Goal: Transaction & Acquisition: Purchase product/service

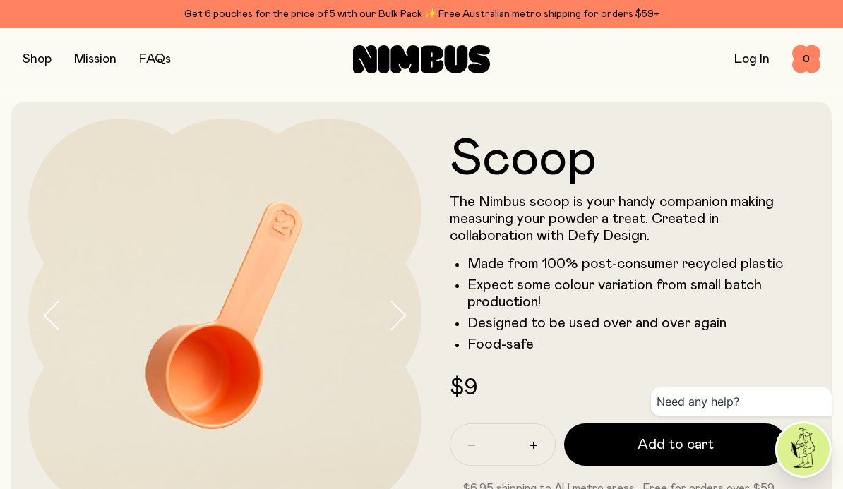
click at [30, 57] on button "button" at bounding box center [37, 59] width 29 height 20
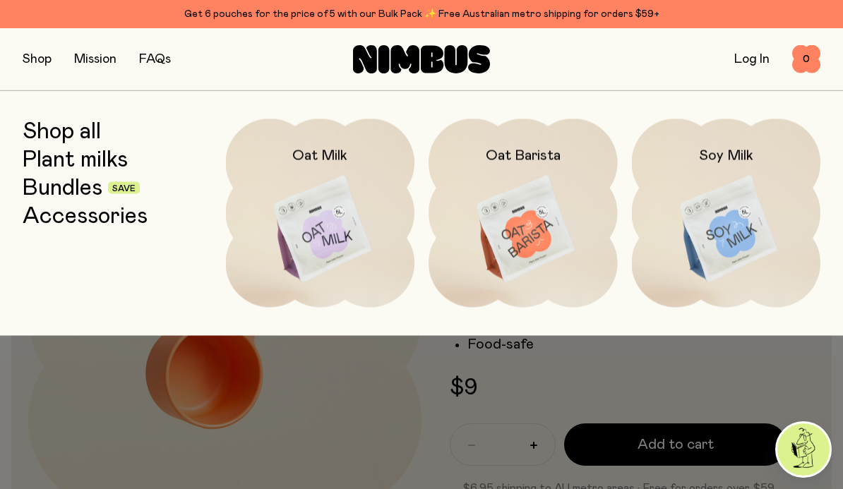
click at [546, 257] on img at bounding box center [523, 230] width 189 height 222
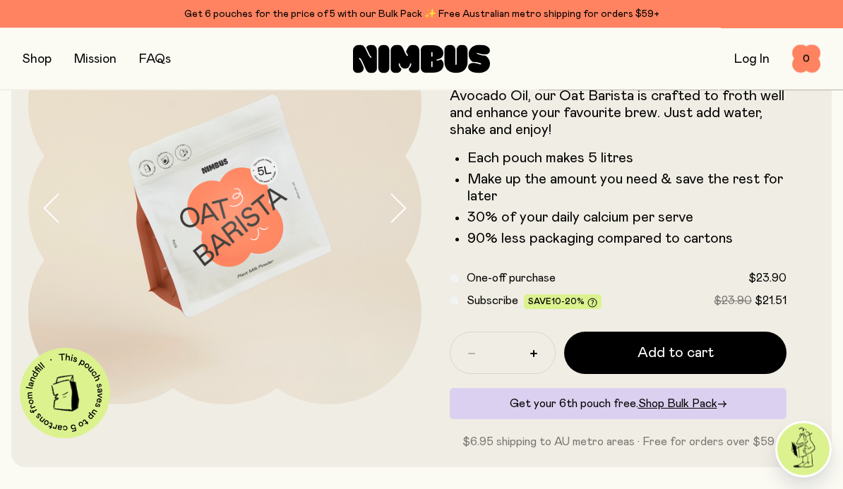
scroll to position [107, 0]
click at [668, 350] on span "Add to cart" at bounding box center [676, 353] width 76 height 20
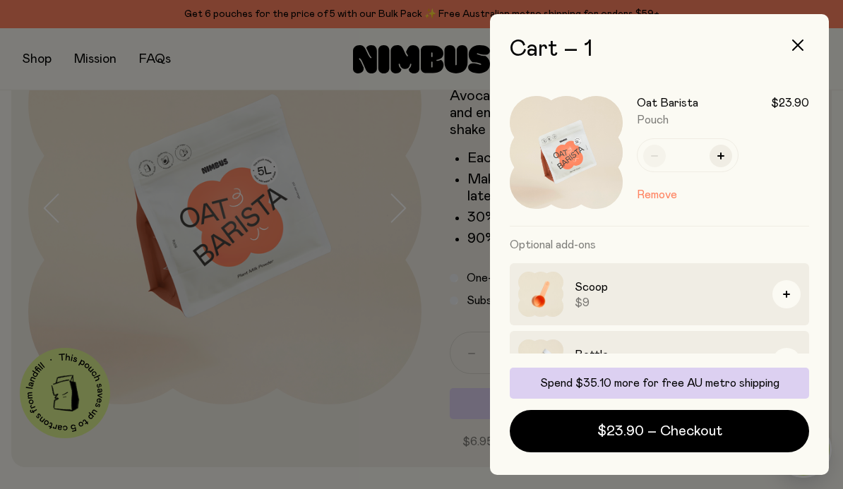
scroll to position [0, 0]
click at [792, 364] on button "button" at bounding box center [787, 362] width 28 height 28
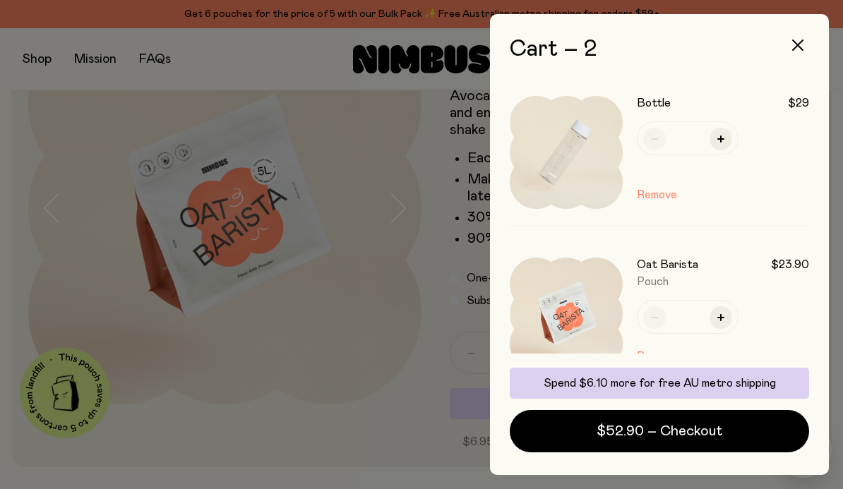
click at [797, 48] on icon "button" at bounding box center [797, 45] width 11 height 11
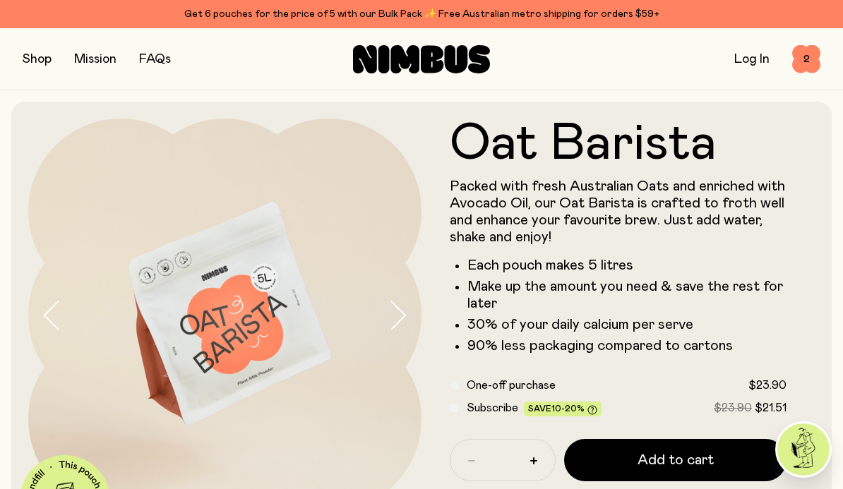
click at [30, 56] on button "button" at bounding box center [37, 59] width 29 height 20
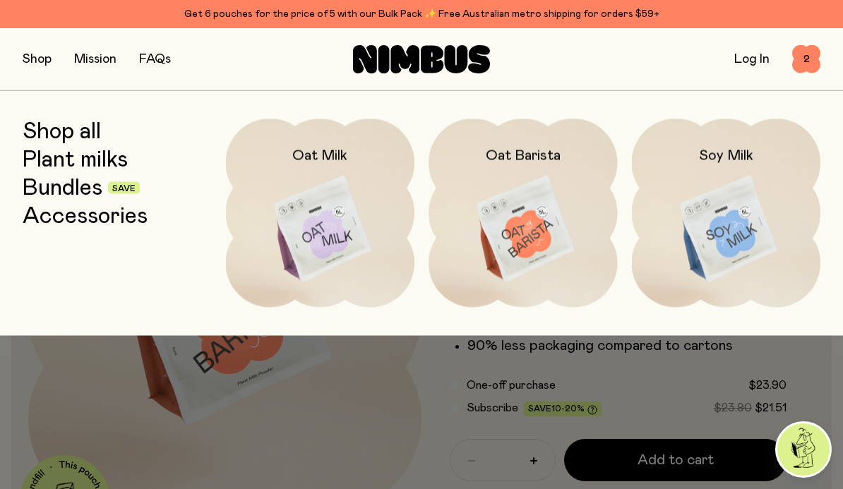
click at [744, 215] on img at bounding box center [726, 230] width 189 height 222
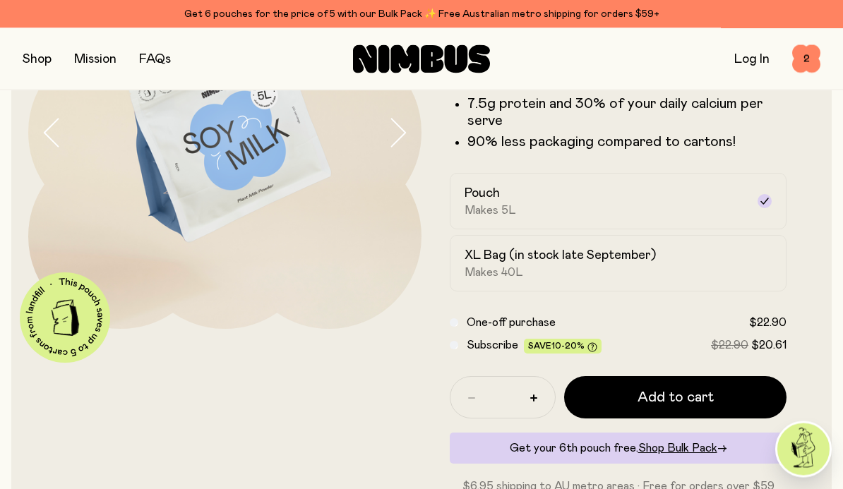
scroll to position [183, 0]
click at [666, 385] on button "Add to cart" at bounding box center [675, 397] width 222 height 42
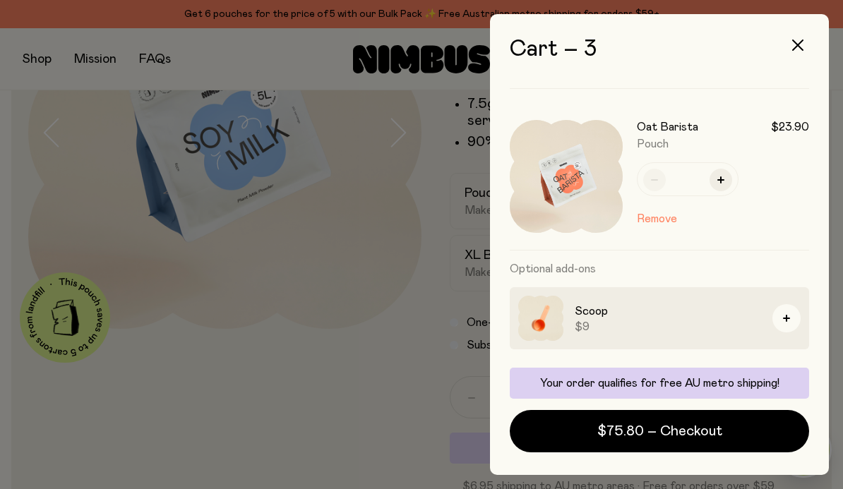
scroll to position [298, 0]
click at [650, 441] on span "$75.80 – Checkout" at bounding box center [659, 432] width 125 height 20
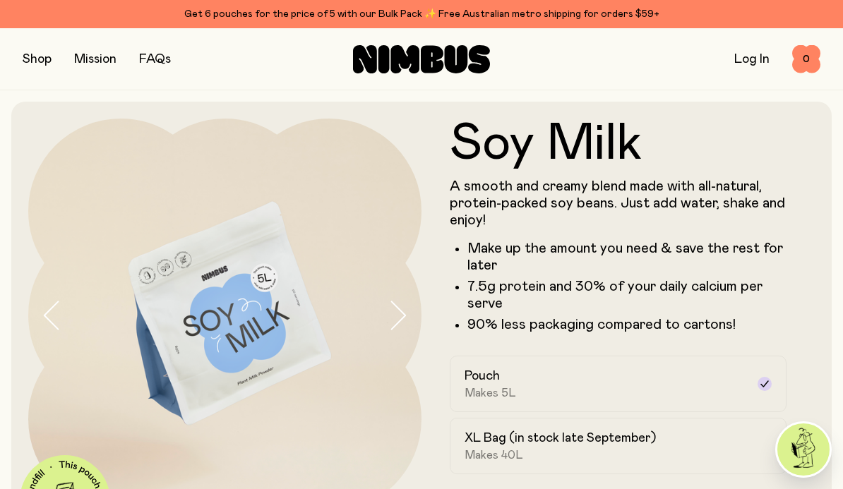
click at [749, 60] on link "Log In" at bounding box center [752, 59] width 35 height 13
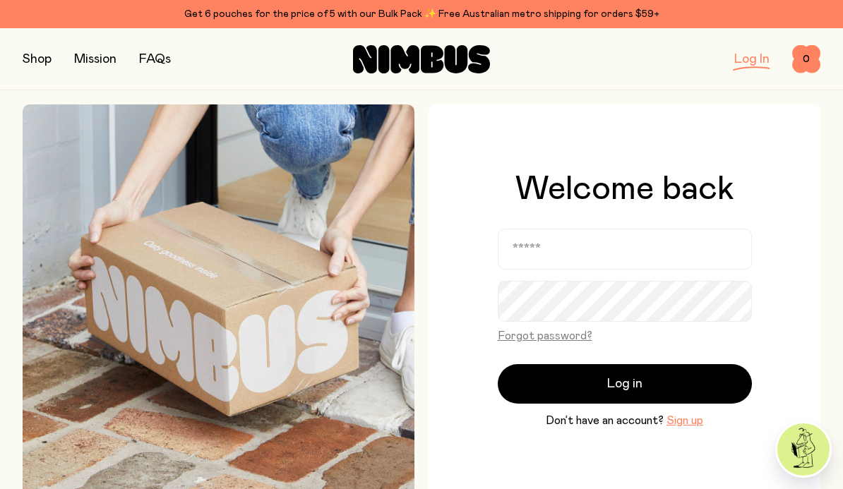
click at [594, 429] on span "Don’t have an account?" at bounding box center [605, 420] width 118 height 17
click at [690, 429] on button "Sign up" at bounding box center [685, 420] width 37 height 17
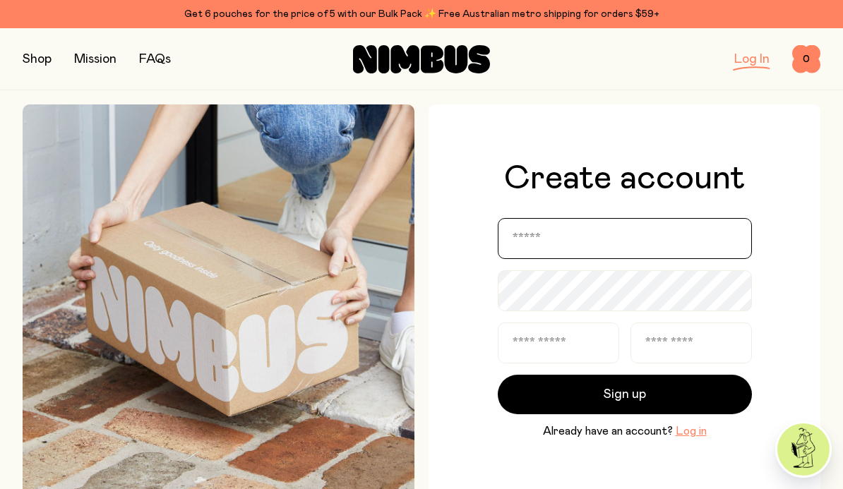
click at [532, 257] on input "email" at bounding box center [625, 238] width 254 height 41
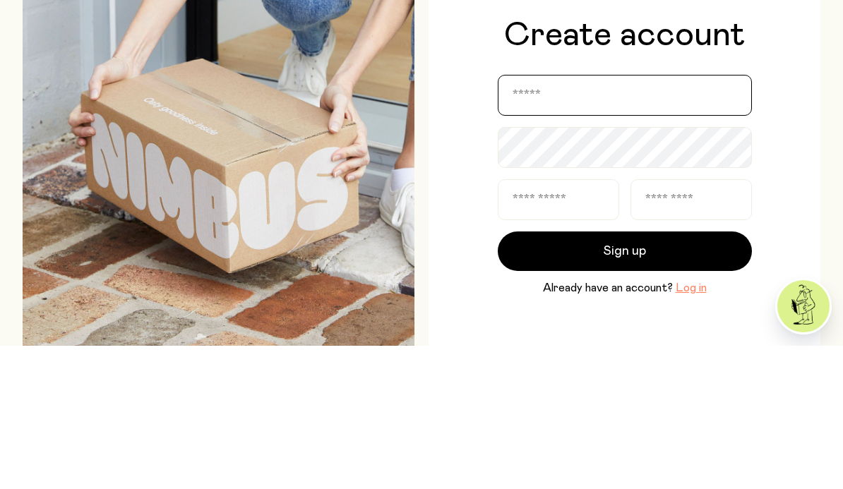
type input "**********"
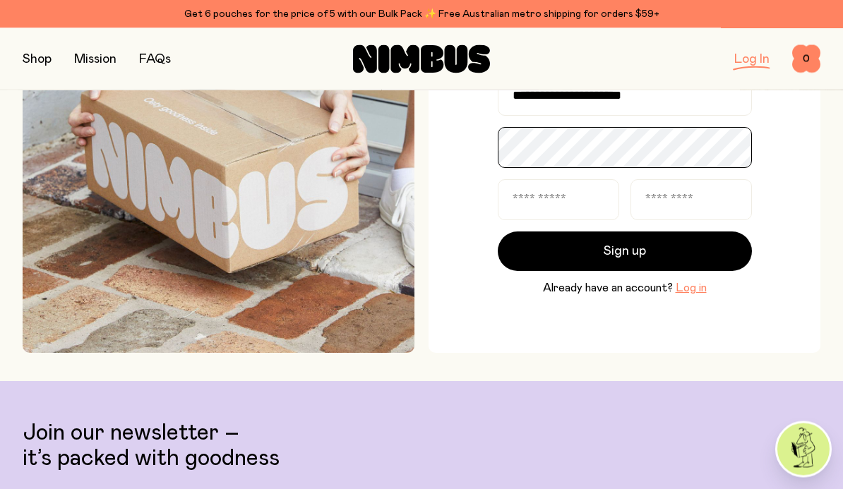
scroll to position [120, 0]
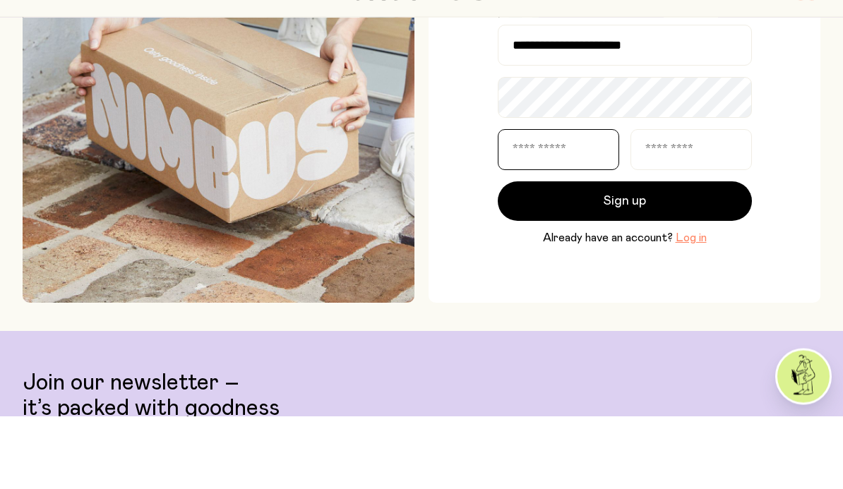
click at [520, 203] on input "text" at bounding box center [558, 223] width 121 height 41
type input "*******"
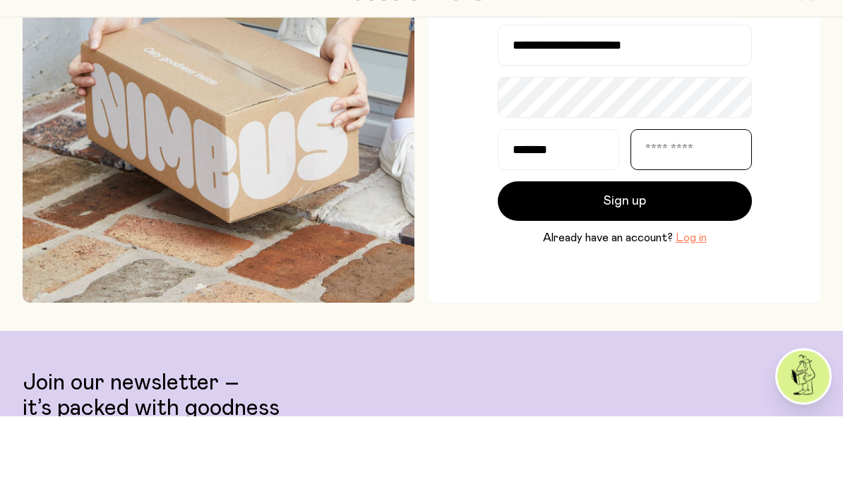
click at [670, 203] on input "text" at bounding box center [691, 223] width 121 height 41
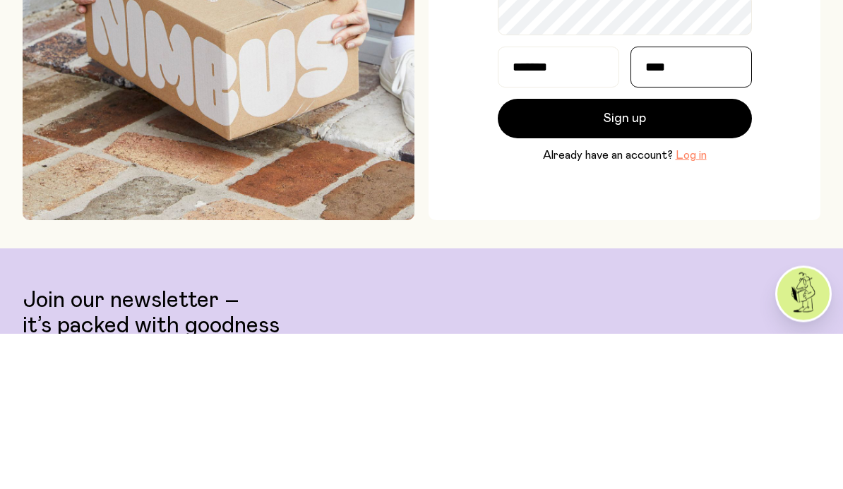
type input "****"
click at [643, 265] on span "Sign up" at bounding box center [625, 275] width 42 height 20
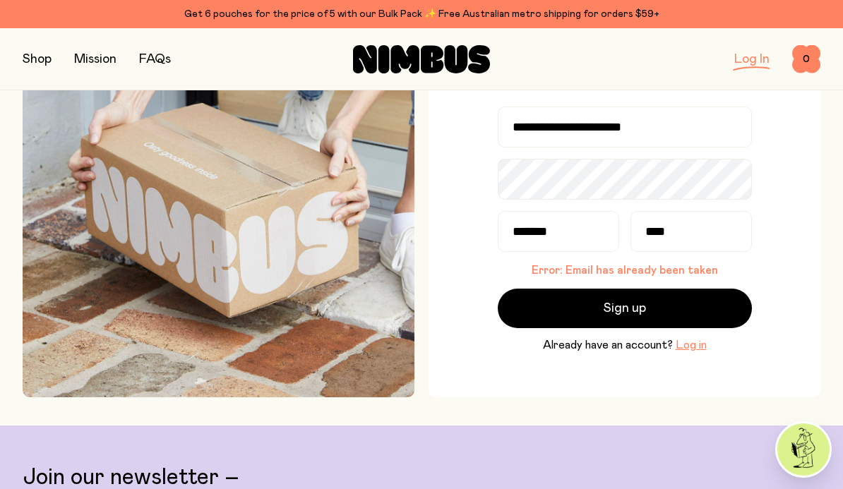
scroll to position [98, 0]
click at [596, 355] on span "Already have an account?" at bounding box center [608, 346] width 130 height 17
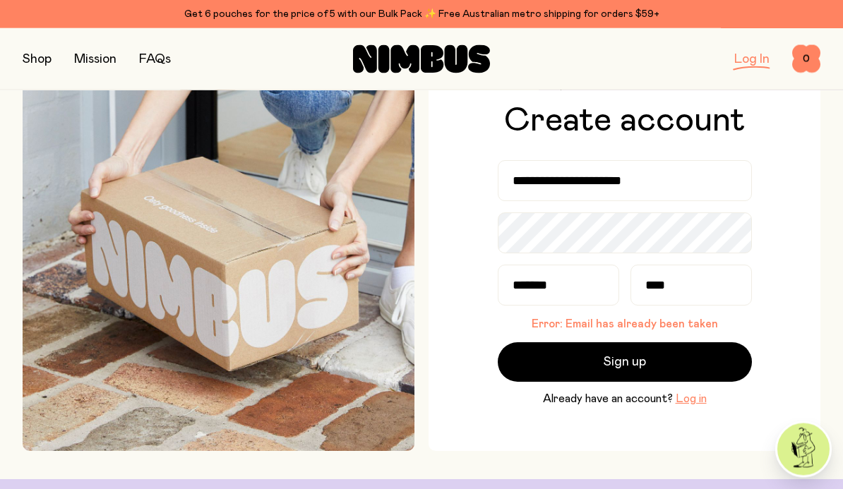
scroll to position [43, 0]
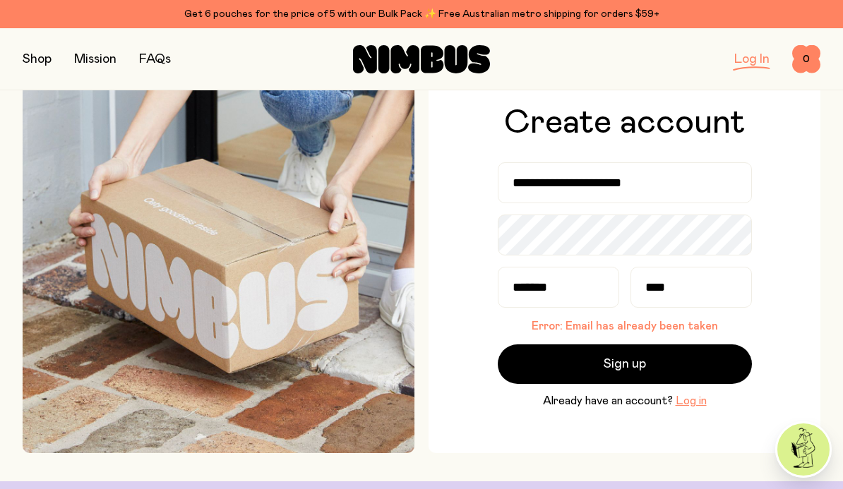
click at [601, 410] on span "Already have an account?" at bounding box center [608, 401] width 130 height 17
click at [600, 410] on span "Already have an account?" at bounding box center [608, 401] width 130 height 17
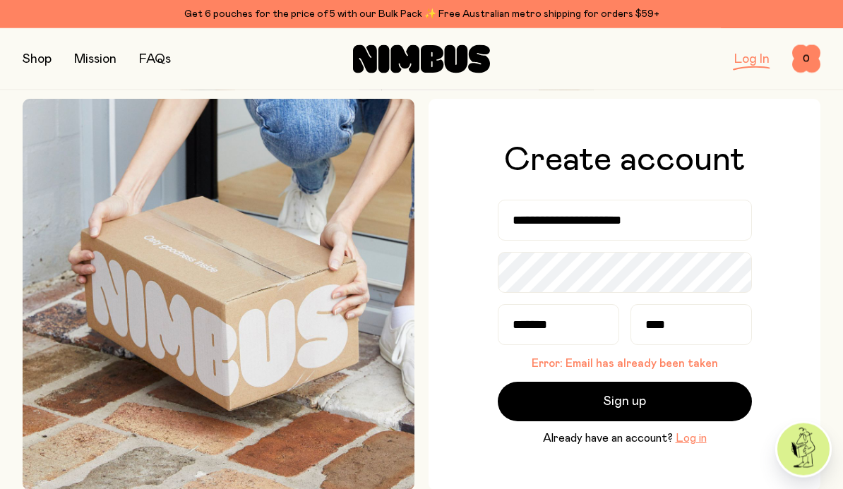
scroll to position [0, 0]
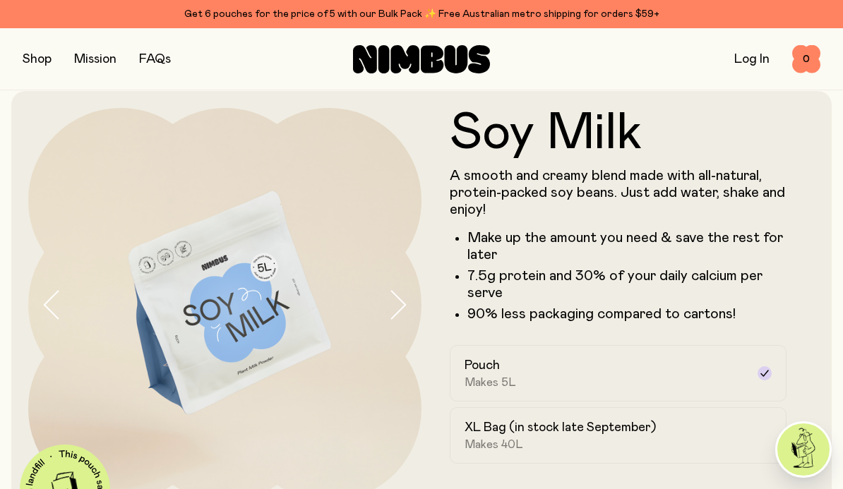
scroll to position [41, 0]
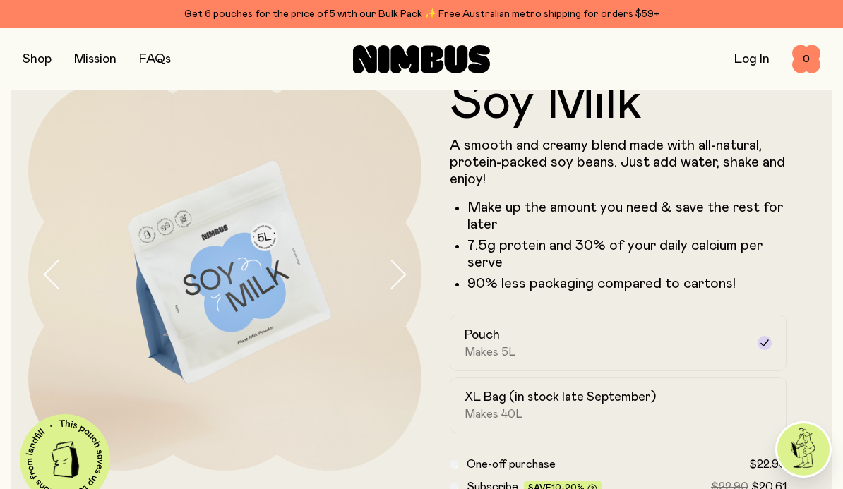
click at [744, 62] on link "Log In" at bounding box center [752, 59] width 35 height 13
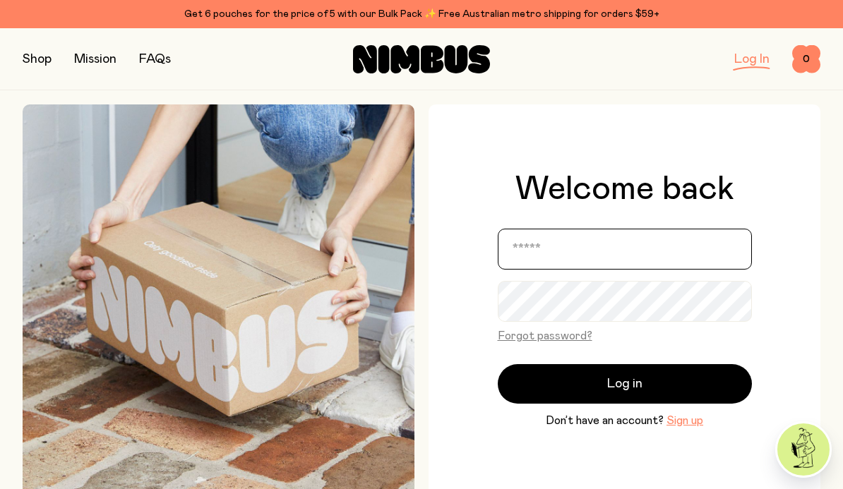
click at [537, 267] on input "email" at bounding box center [625, 249] width 254 height 41
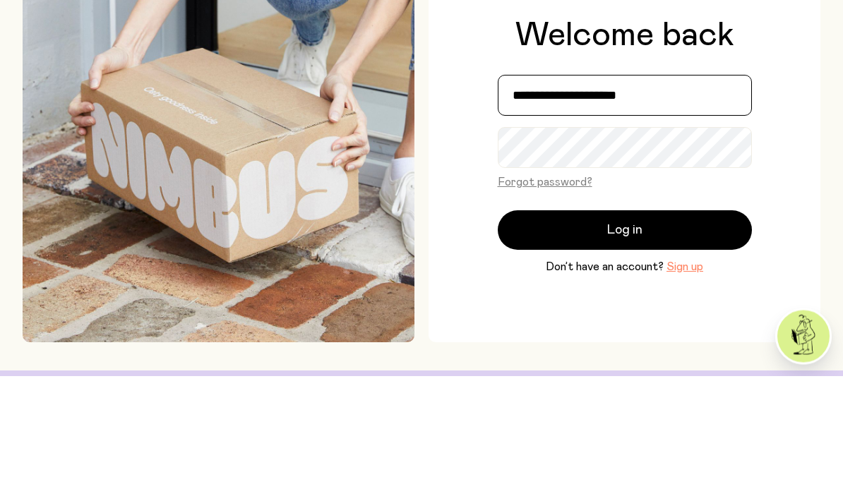
type input "**********"
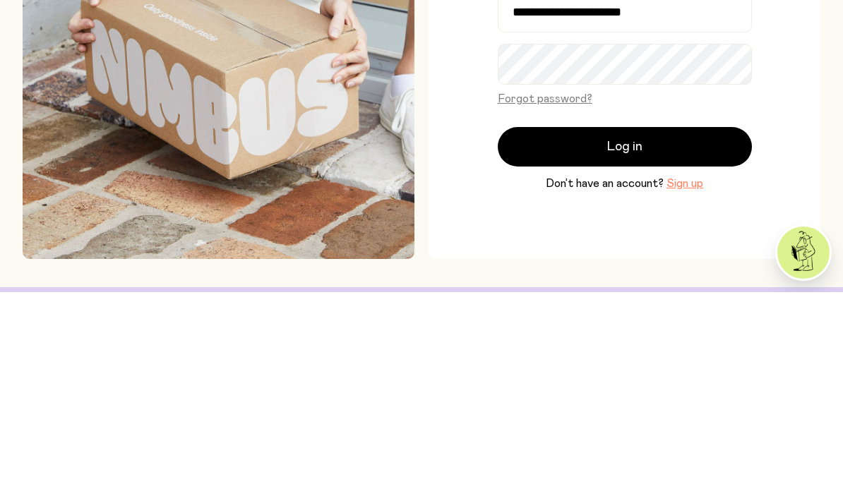
click at [534, 287] on button "Forgot password?" at bounding box center [545, 295] width 95 height 17
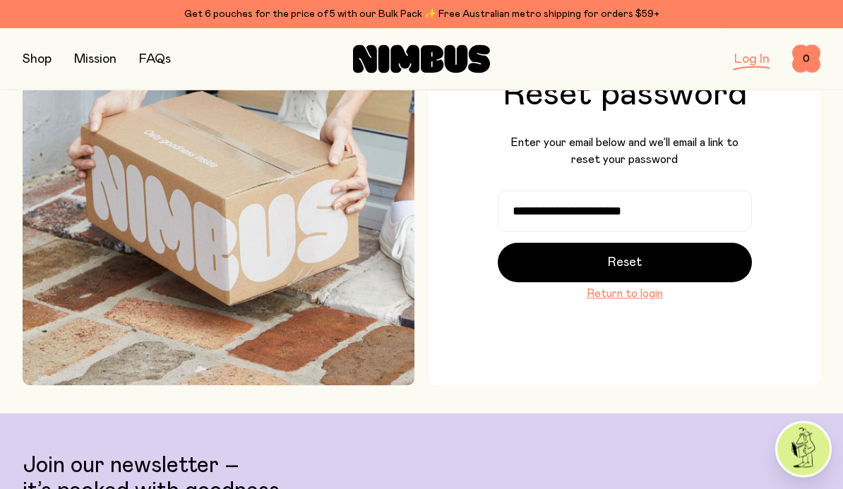
scroll to position [111, 0]
click at [629, 273] on span "Reset" at bounding box center [625, 263] width 34 height 20
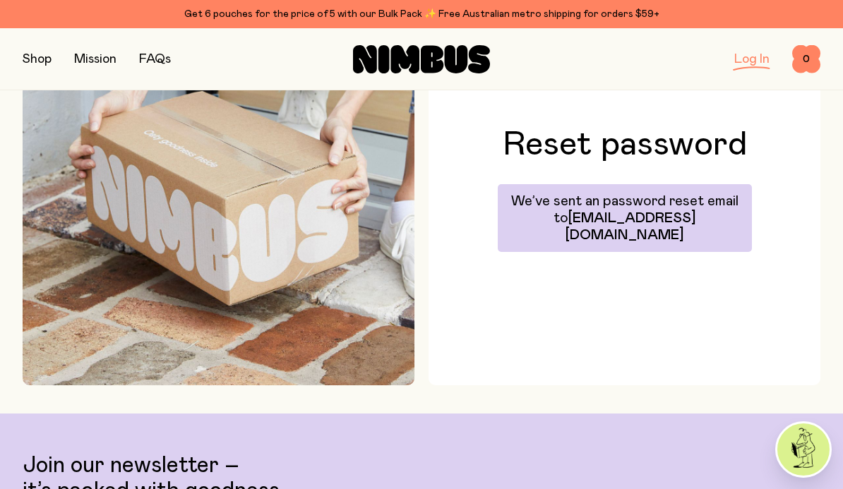
scroll to position [144, 0]
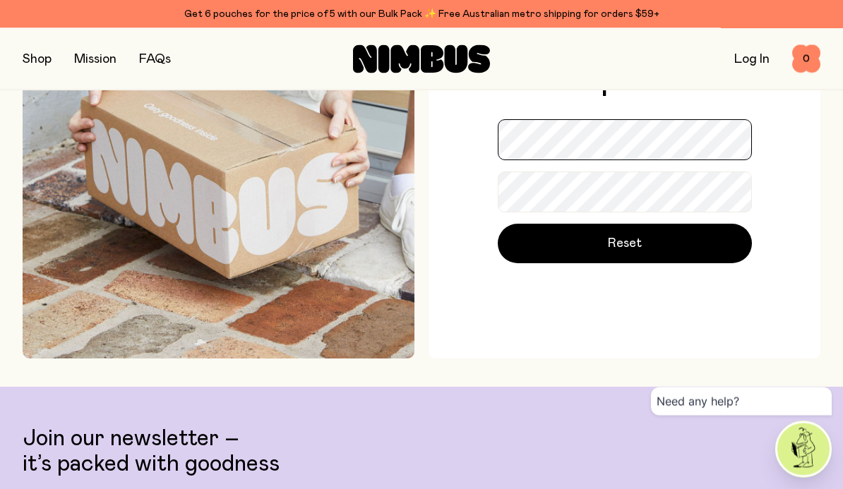
scroll to position [119, 0]
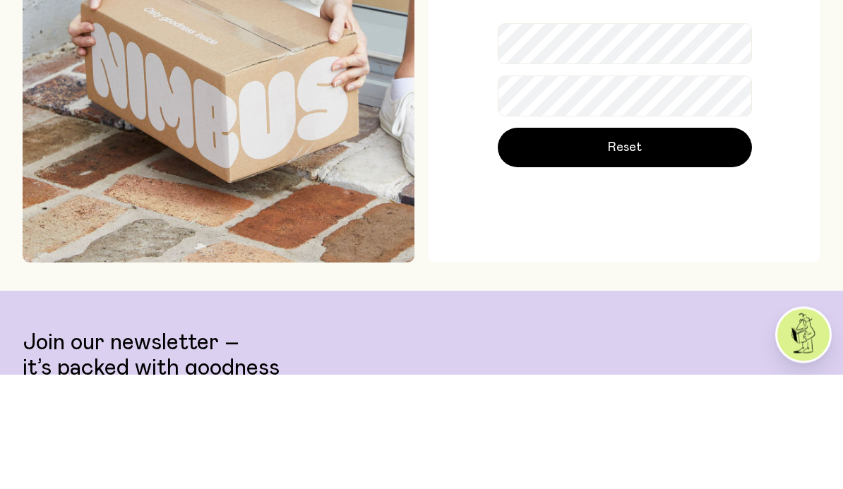
click at [664, 243] on button "Reset" at bounding box center [625, 263] width 254 height 40
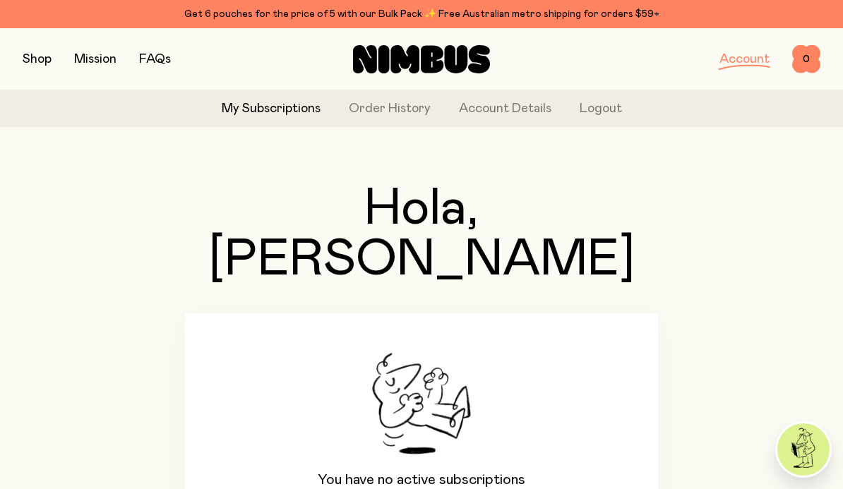
click at [37, 42] on div "Shop Mission FAQs Account 0 0" at bounding box center [422, 58] width 798 height 61
click at [45, 59] on button "button" at bounding box center [37, 59] width 29 height 20
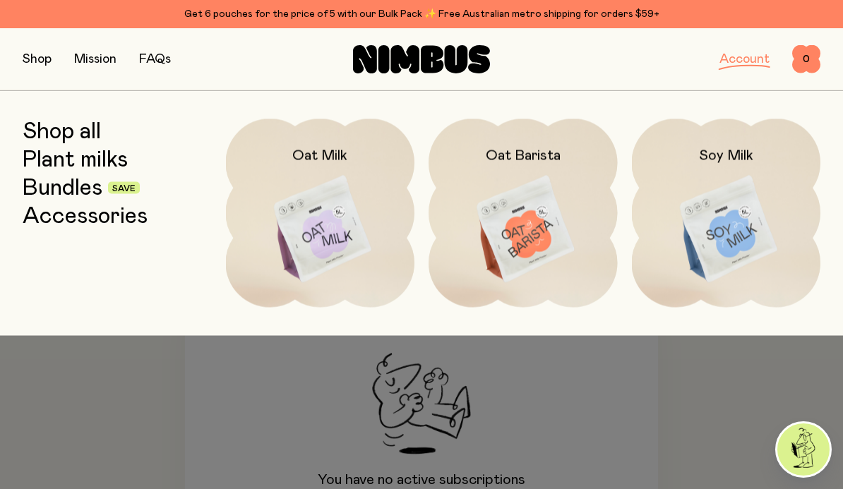
click at [549, 246] on img at bounding box center [523, 230] width 189 height 222
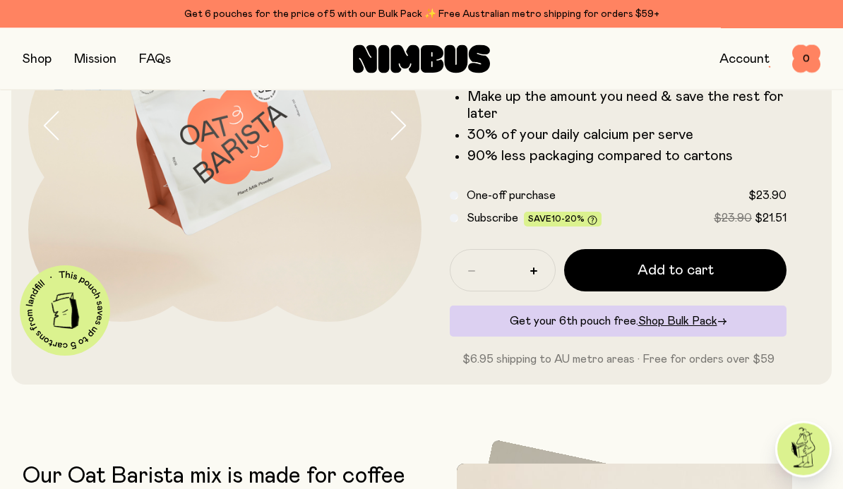
scroll to position [190, 0]
click at [658, 259] on button "Add to cart" at bounding box center [675, 270] width 222 height 42
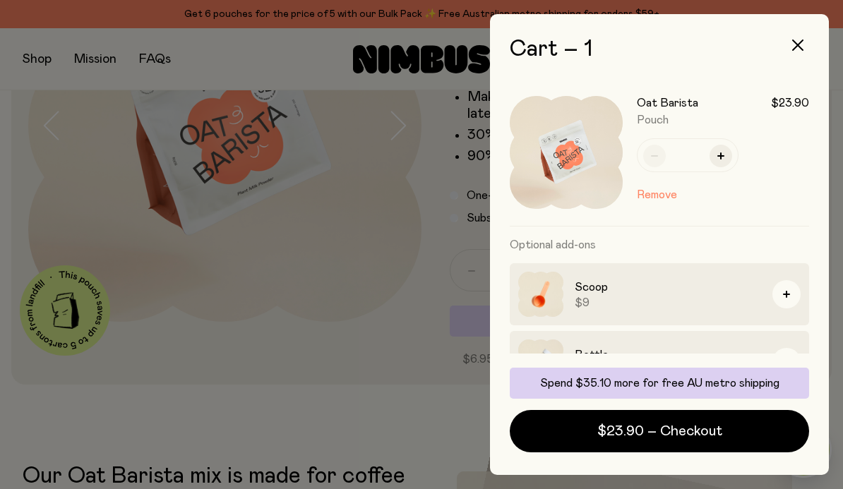
scroll to position [0, 0]
click at [797, 362] on button "button" at bounding box center [787, 362] width 28 height 28
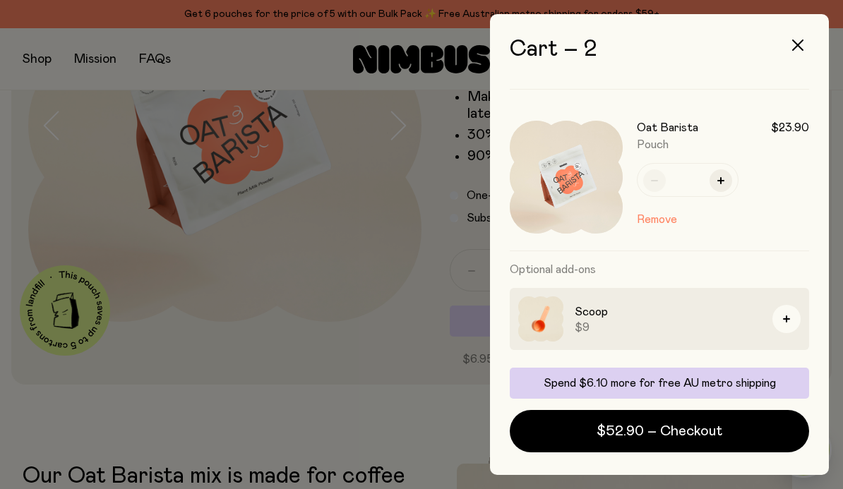
scroll to position [136, 0]
click at [802, 44] on icon "button" at bounding box center [797, 45] width 11 height 11
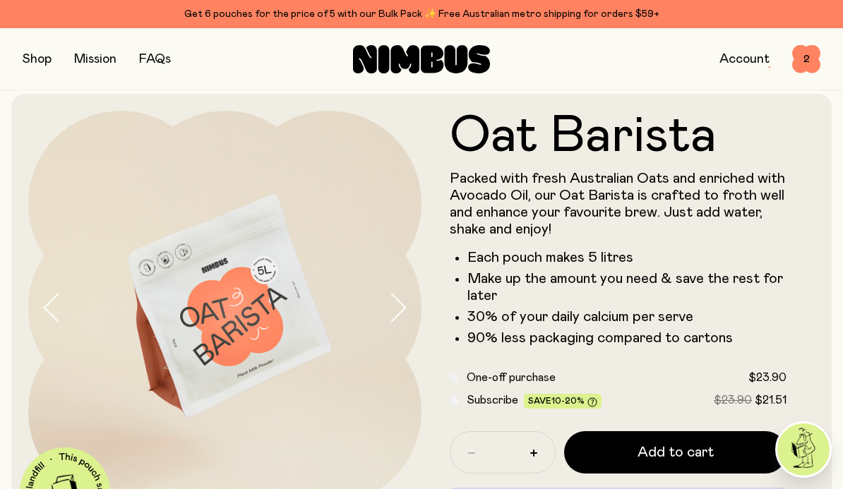
scroll to position [0, 0]
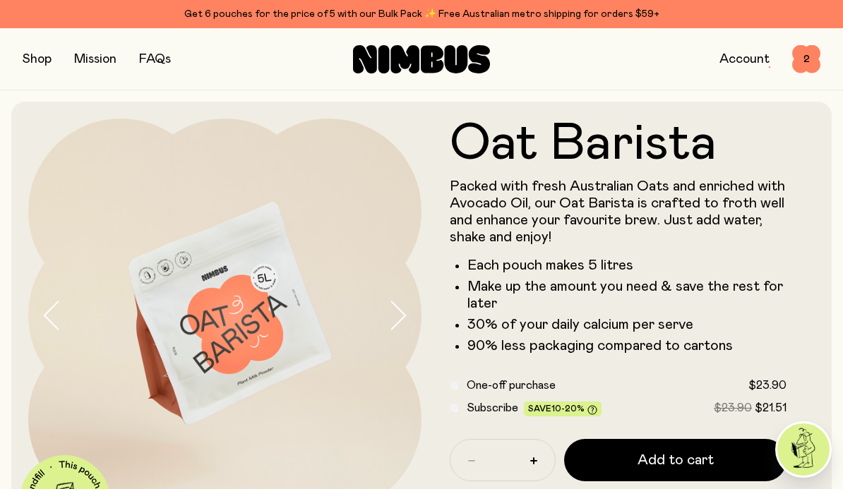
click at [32, 57] on button "button" at bounding box center [37, 59] width 29 height 20
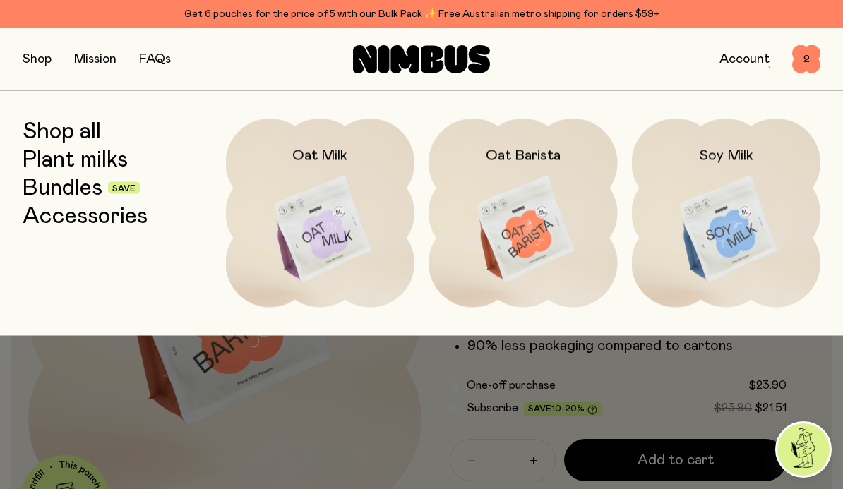
click at [746, 226] on img at bounding box center [726, 230] width 189 height 222
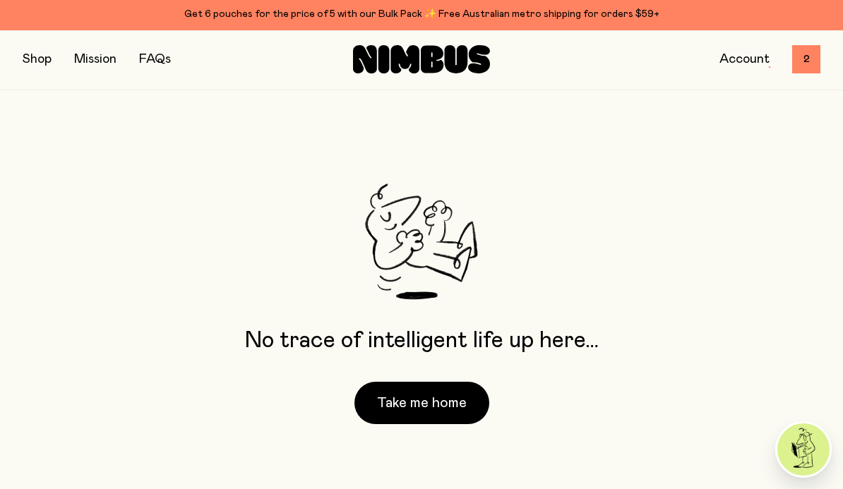
click at [458, 424] on button "Take me home" at bounding box center [422, 403] width 135 height 42
click at [446, 424] on button "Take me home" at bounding box center [422, 403] width 135 height 42
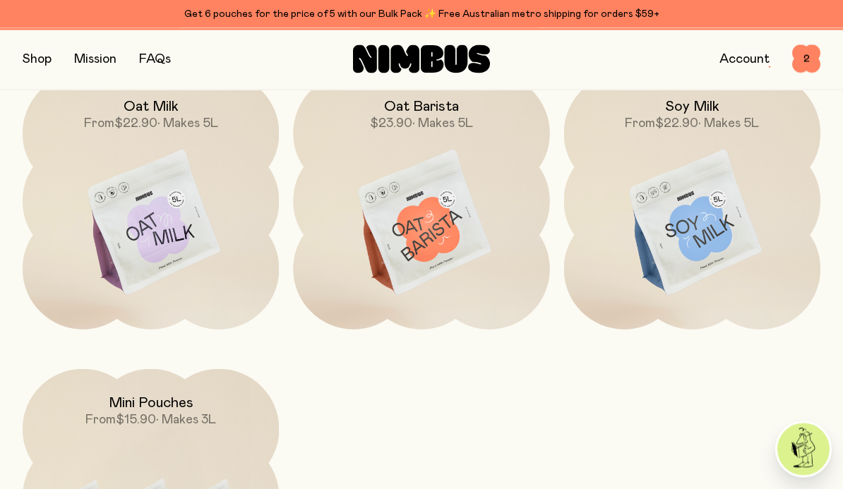
scroll to position [1149, 0]
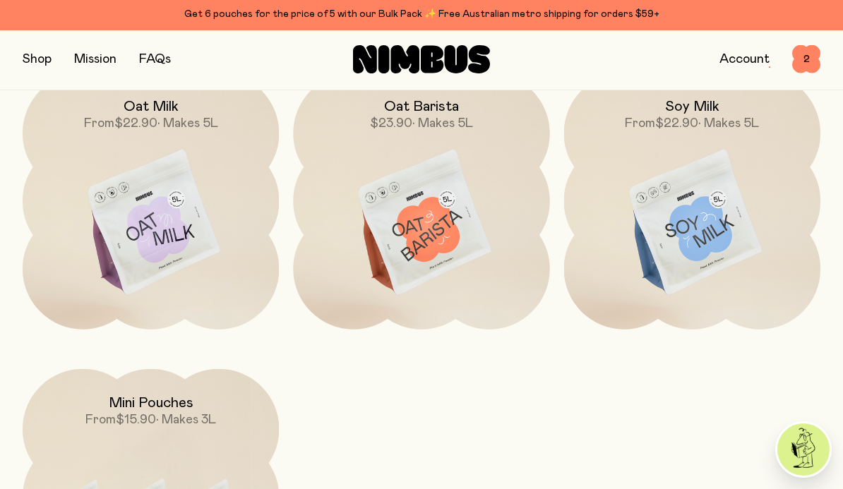
click at [690, 283] on img at bounding box center [692, 224] width 256 height 302
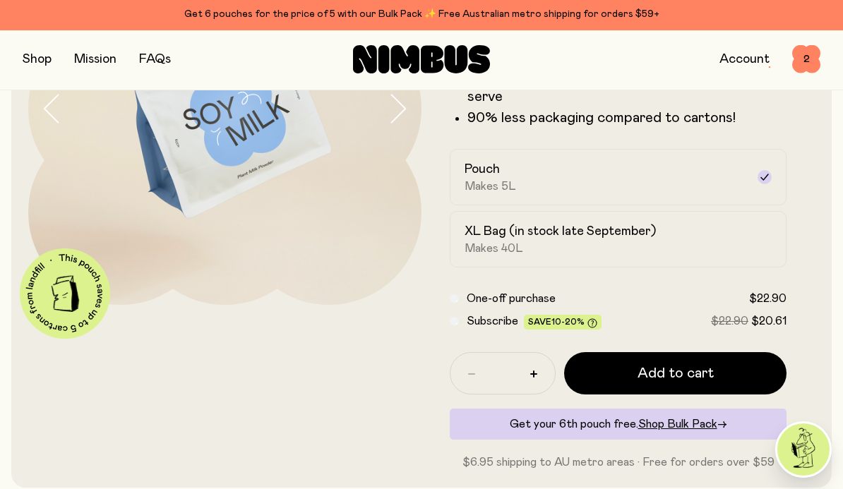
scroll to position [208, 0]
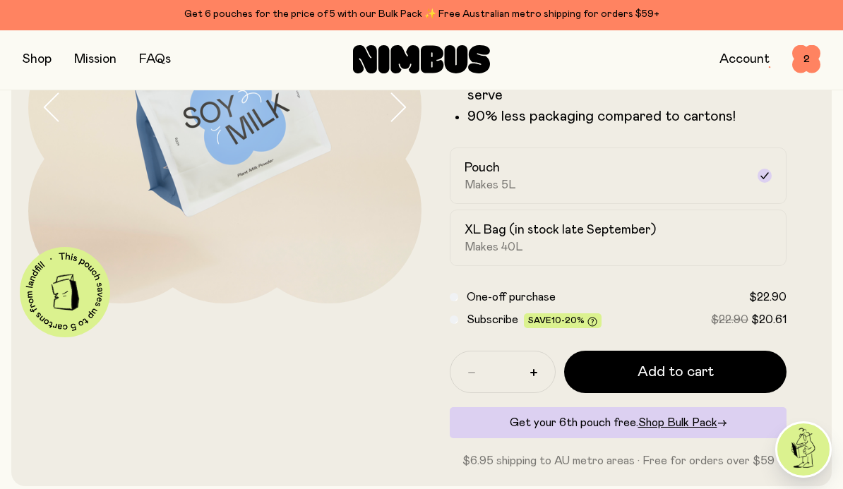
click at [733, 240] on div "XL Bag (in stock late September) Makes 40L" at bounding box center [606, 238] width 282 height 32
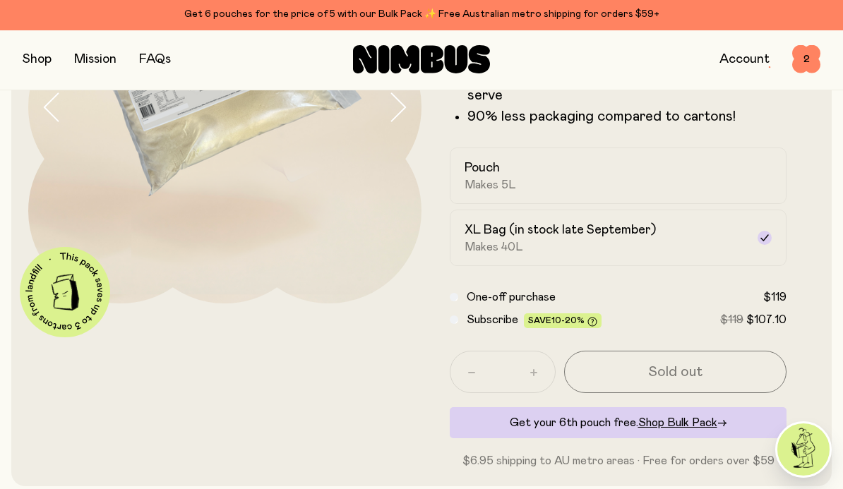
click at [672, 172] on div "Pouch Makes 5L" at bounding box center [606, 176] width 282 height 32
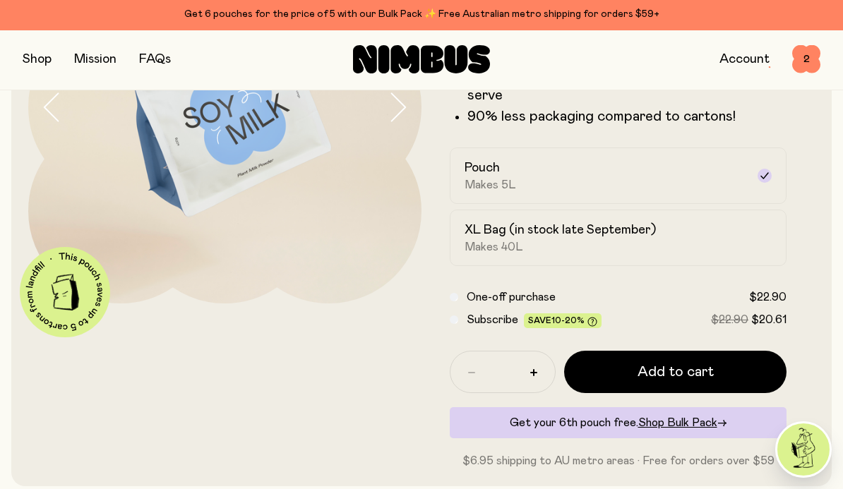
click at [637, 371] on button "Add to cart" at bounding box center [675, 372] width 222 height 42
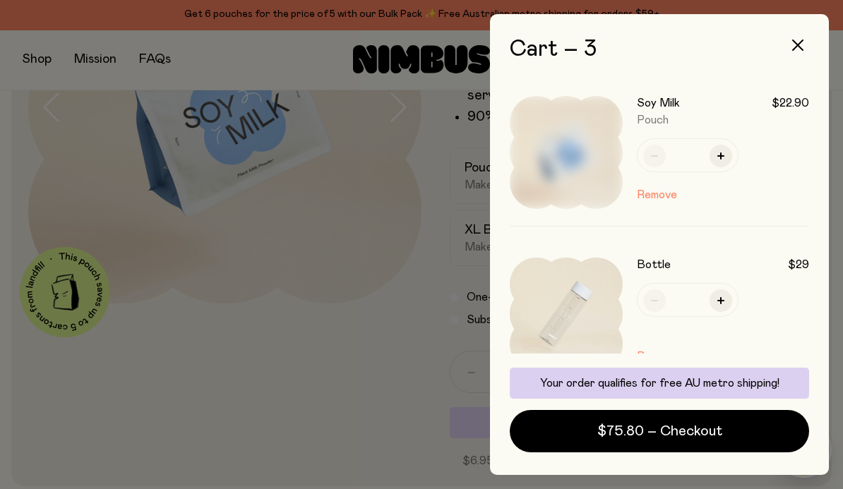
scroll to position [0, 0]
click at [803, 41] on icon "button" at bounding box center [797, 45] width 11 height 11
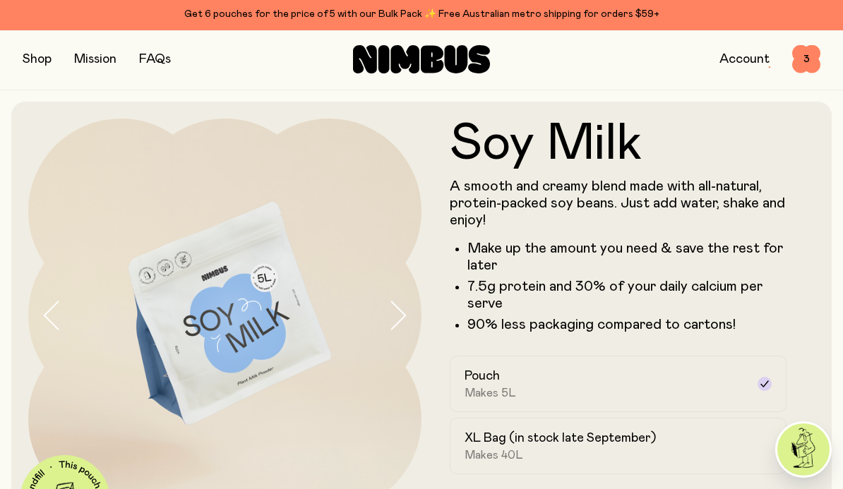
click at [33, 56] on button "button" at bounding box center [37, 59] width 29 height 20
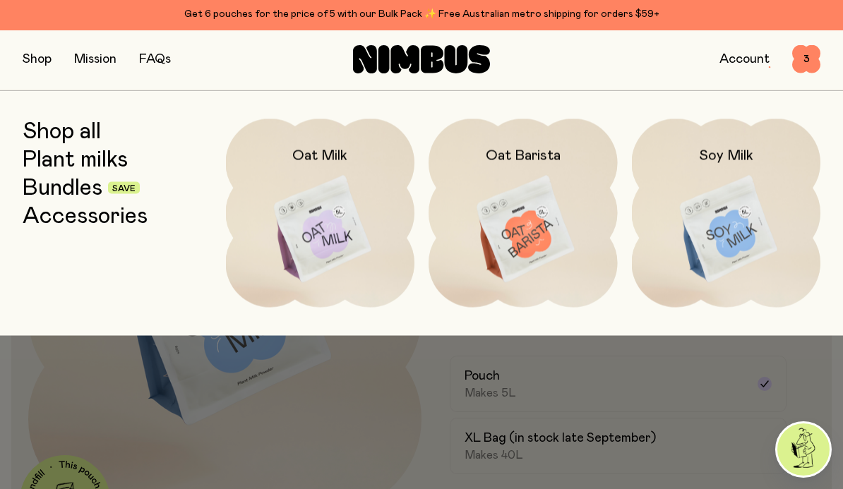
click at [32, 56] on button "button" at bounding box center [37, 59] width 29 height 20
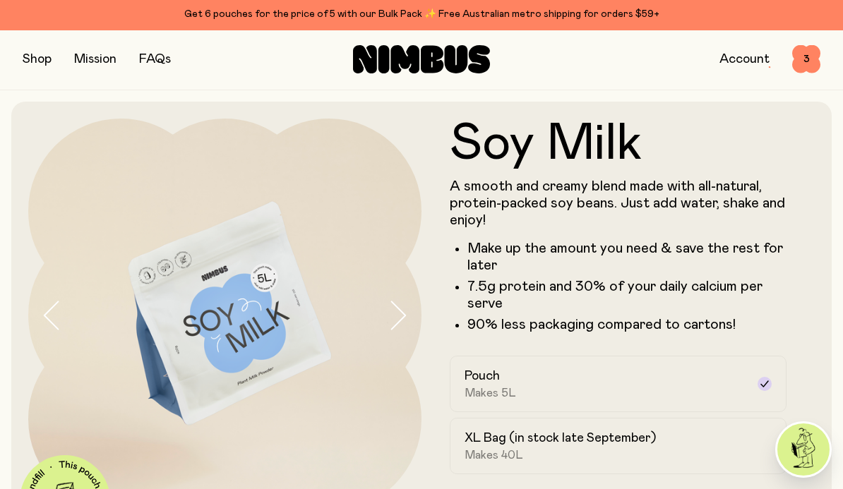
click at [35, 59] on button "button" at bounding box center [37, 59] width 29 height 20
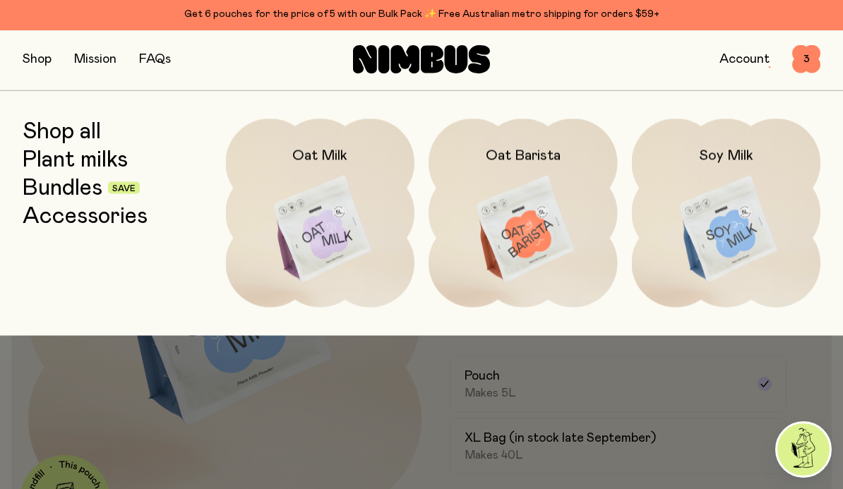
click at [649, 66] on div "Account 3 3" at bounding box center [687, 59] width 266 height 28
click at [107, 53] on link "Mission" at bounding box center [95, 59] width 42 height 13
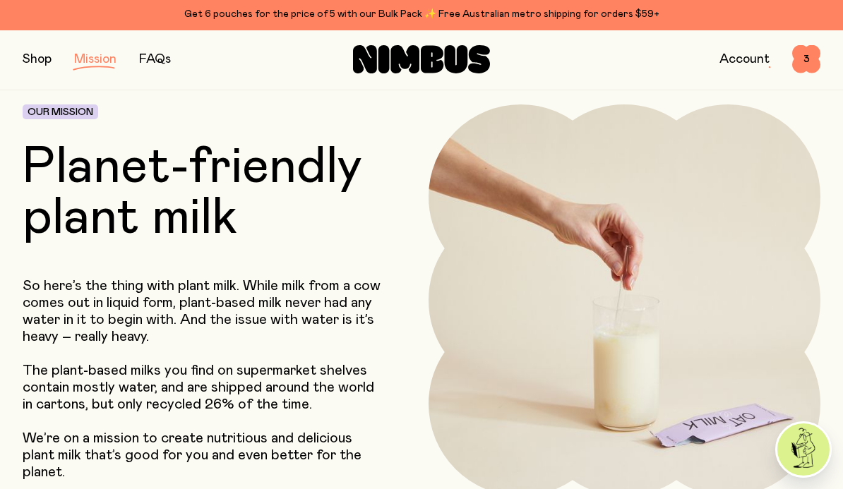
click at [162, 60] on link "FAQs" at bounding box center [155, 59] width 32 height 13
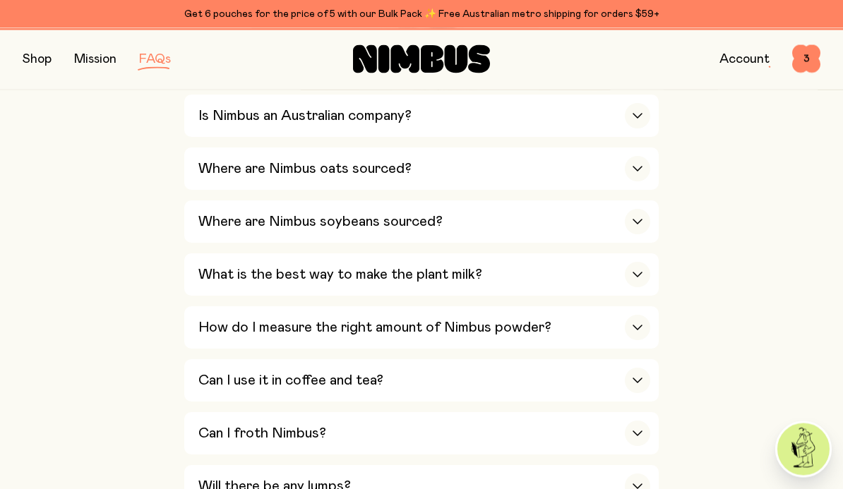
click at [640, 124] on div "button" at bounding box center [637, 116] width 25 height 25
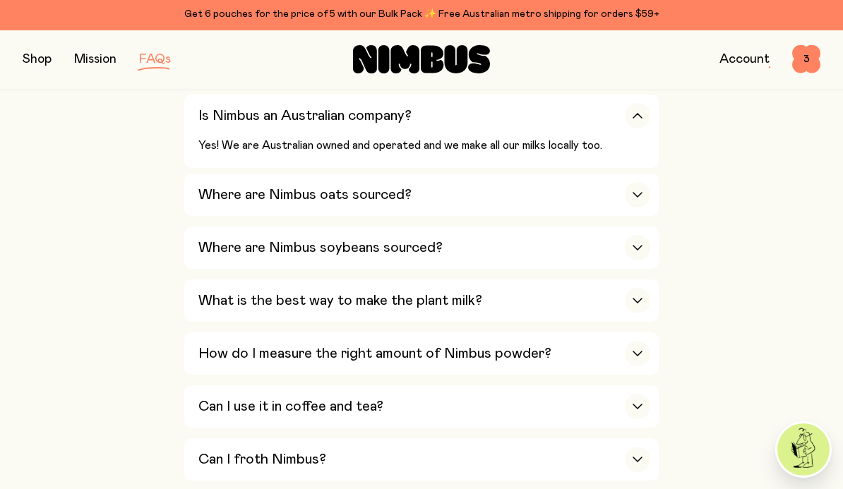
click at [638, 185] on div "button" at bounding box center [637, 194] width 25 height 25
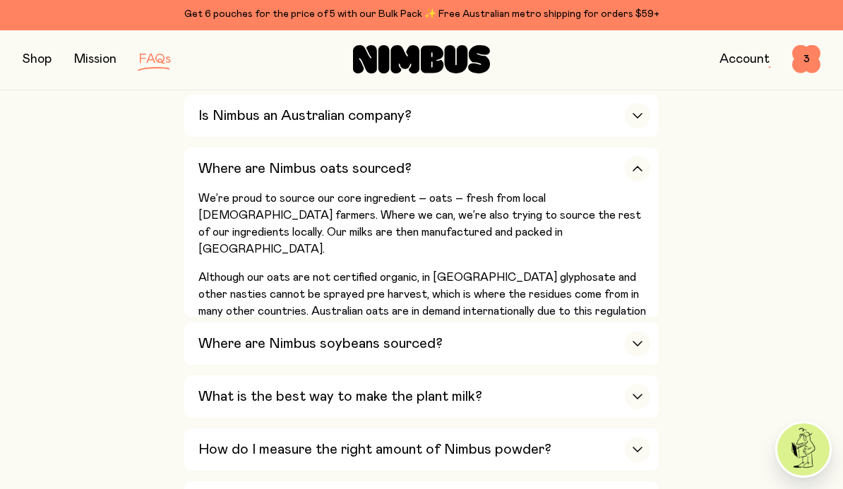
click at [641, 333] on div "button" at bounding box center [637, 343] width 25 height 25
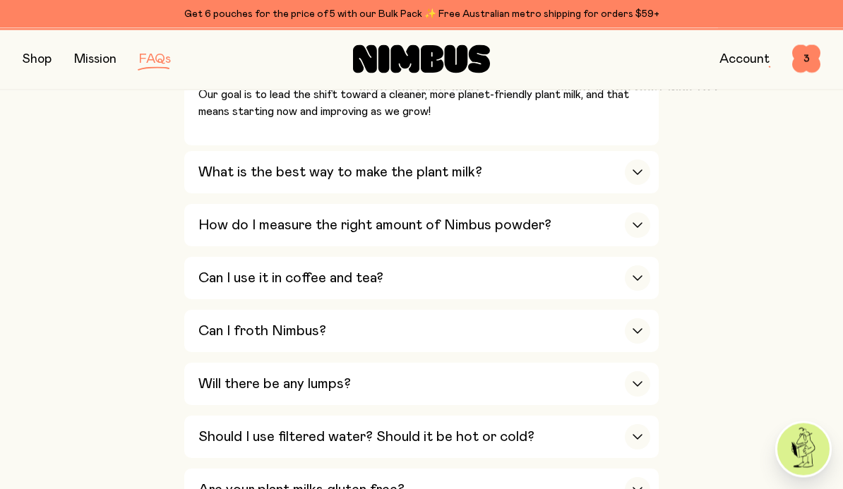
scroll to position [844, 0]
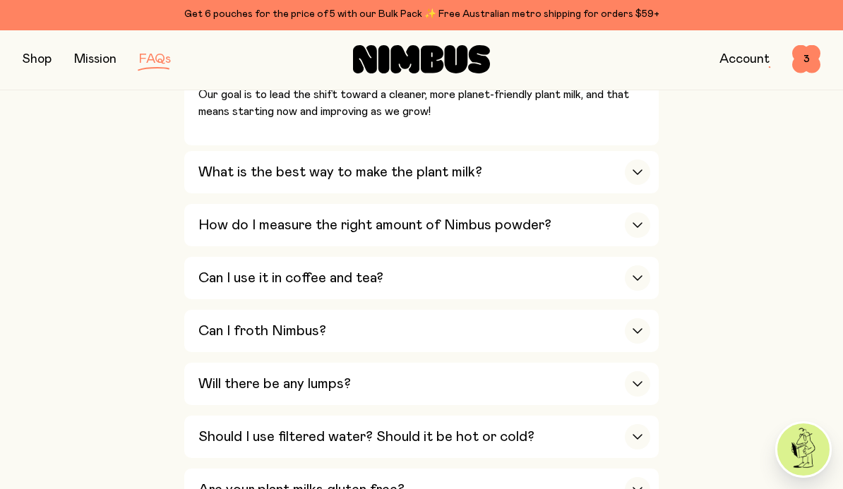
click at [645, 266] on div "button" at bounding box center [637, 278] width 25 height 25
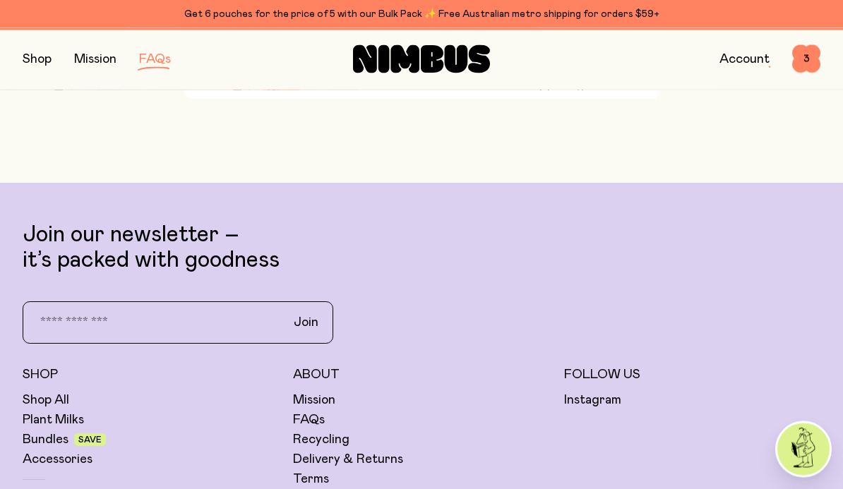
scroll to position [3125, 0]
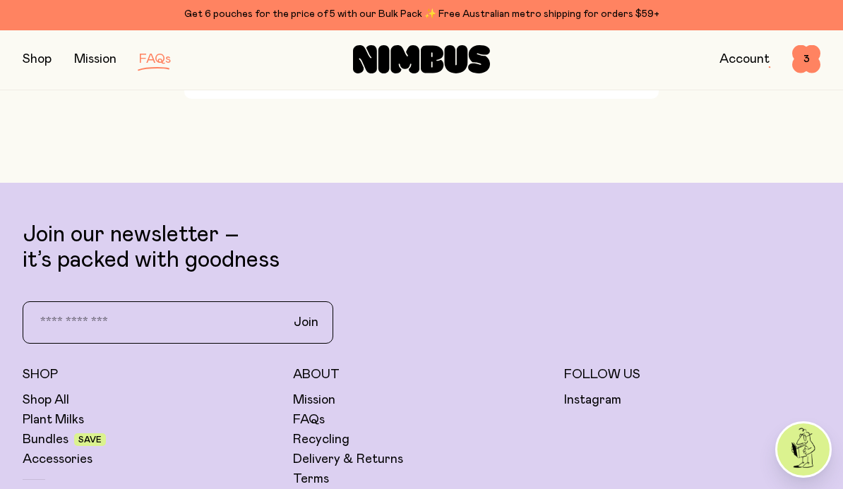
click at [54, 392] on link "Shop All" at bounding box center [46, 400] width 47 height 17
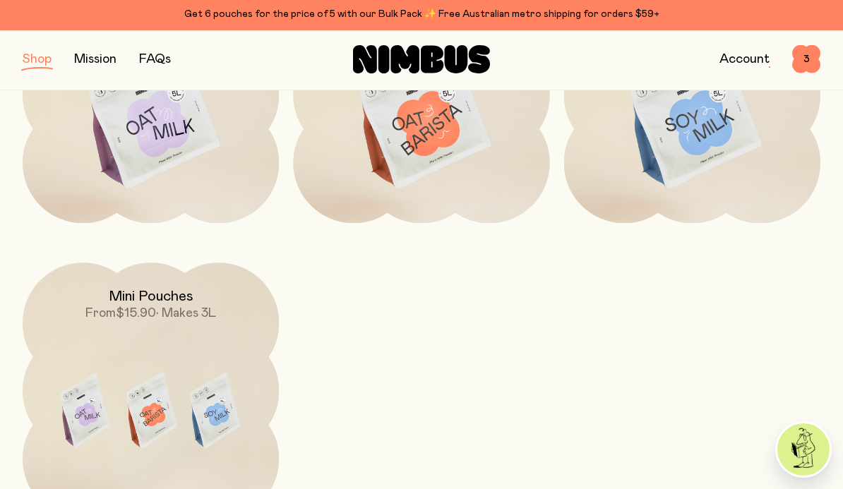
scroll to position [329, 0]
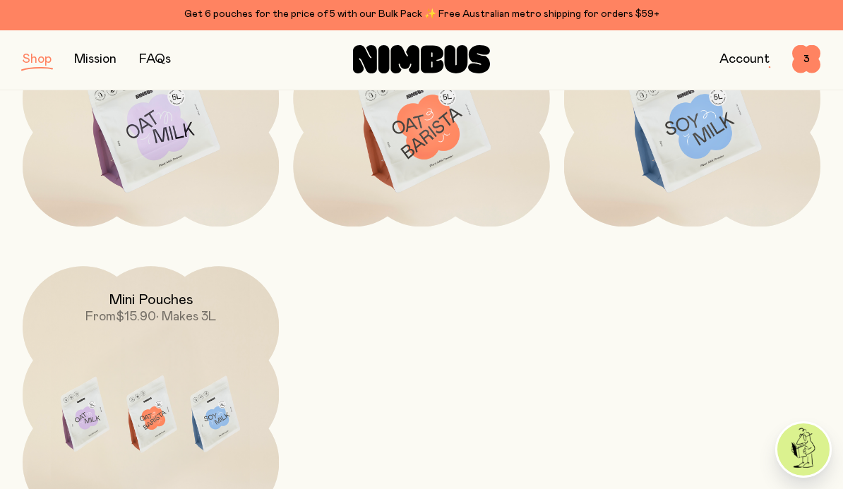
click at [815, 59] on span "3" at bounding box center [806, 59] width 28 height 28
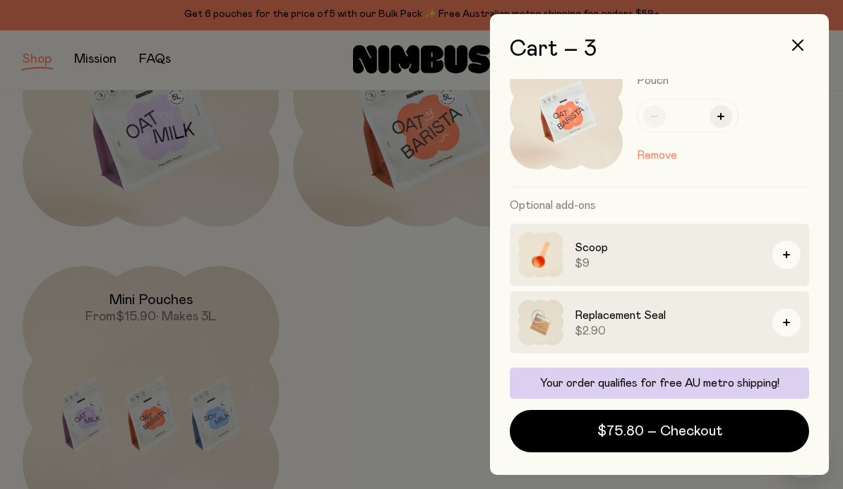
scroll to position [363, 0]
click at [548, 253] on img at bounding box center [540, 254] width 45 height 45
click at [535, 257] on img at bounding box center [540, 254] width 45 height 45
click at [794, 52] on button "button" at bounding box center [798, 45] width 34 height 34
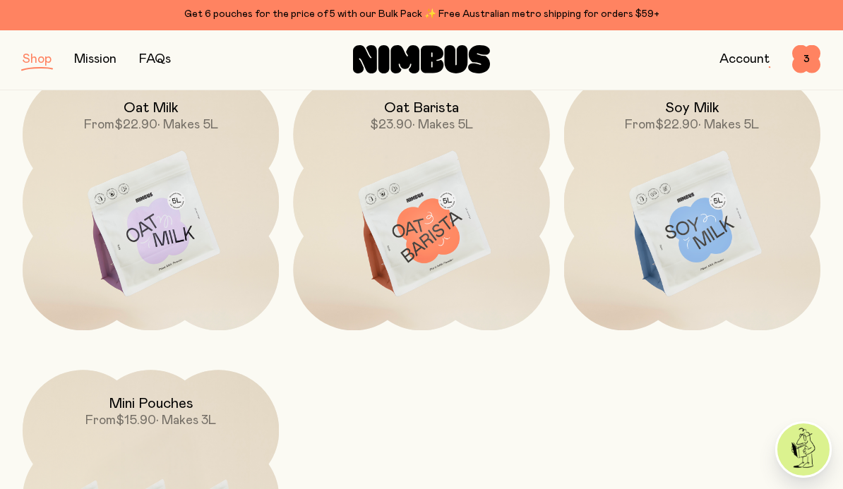
scroll to position [225, 0]
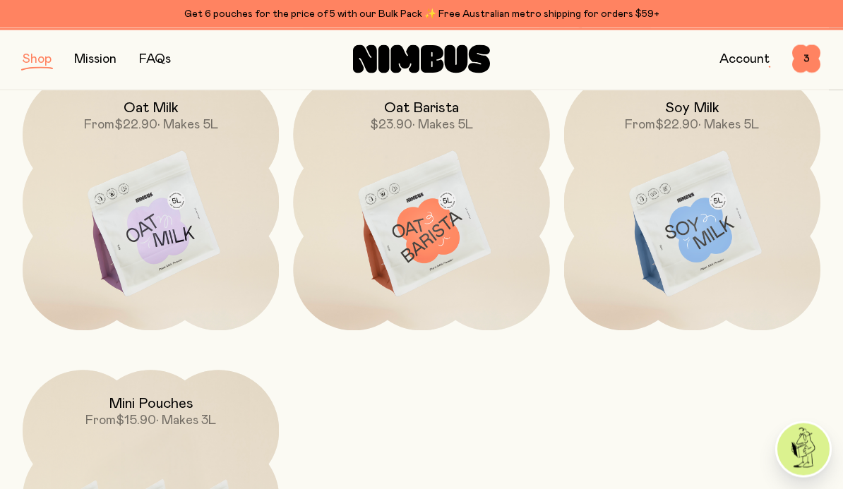
click at [754, 57] on link "Account" at bounding box center [745, 59] width 50 height 13
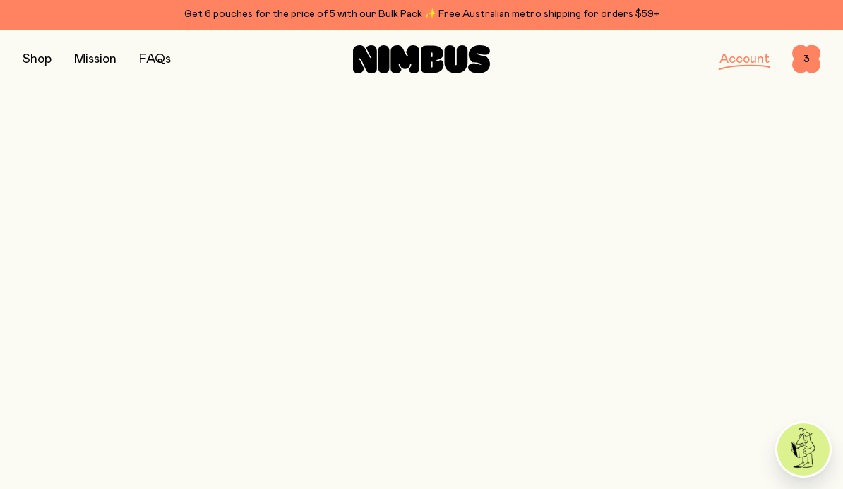
scroll to position [95, 0]
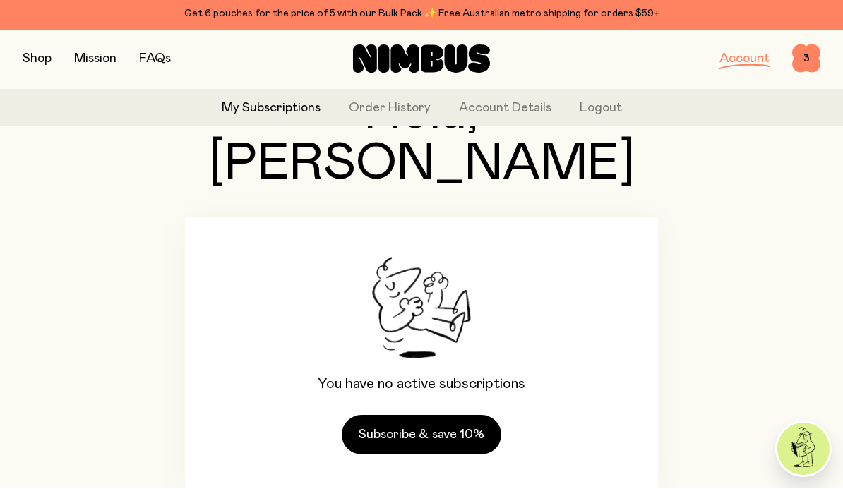
click at [797, 148] on div "Hola, Madonna You have no active subscriptions Subscribe & save 10%" at bounding box center [422, 291] width 798 height 497
click at [810, 57] on span "3" at bounding box center [806, 59] width 28 height 28
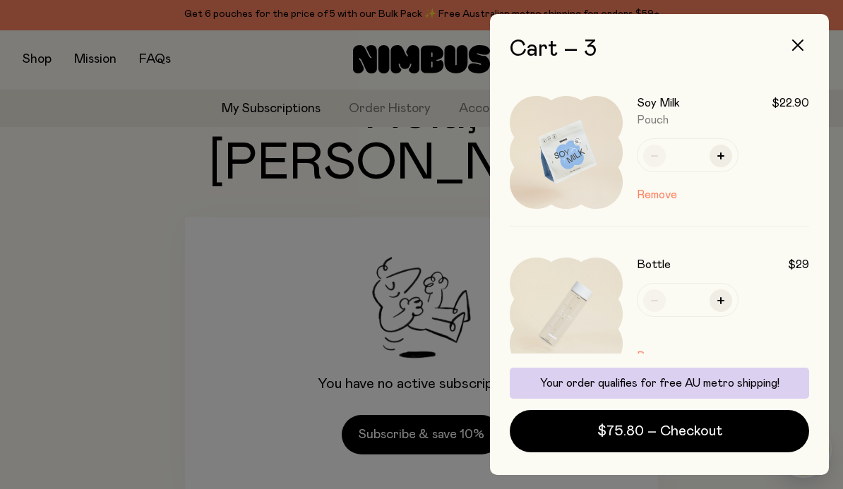
click at [622, 432] on span "$75.80 – Checkout" at bounding box center [659, 432] width 125 height 20
click at [802, 49] on icon "button" at bounding box center [797, 45] width 11 height 11
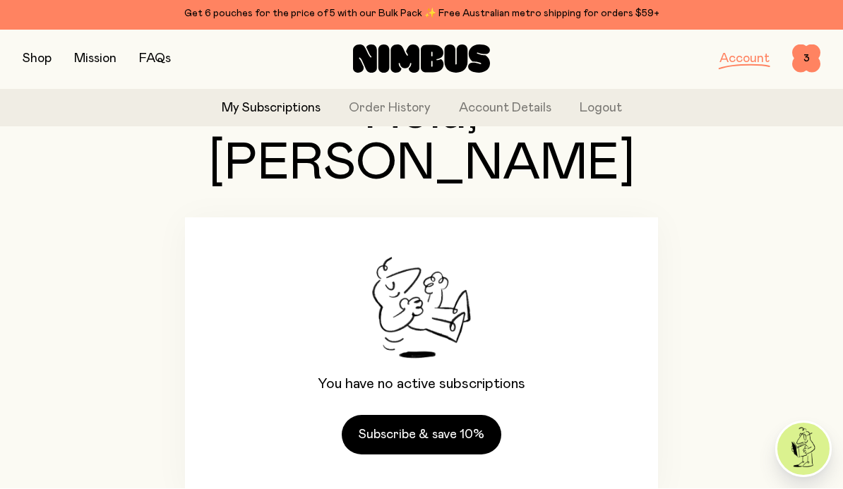
click at [29, 57] on button "button" at bounding box center [37, 59] width 29 height 20
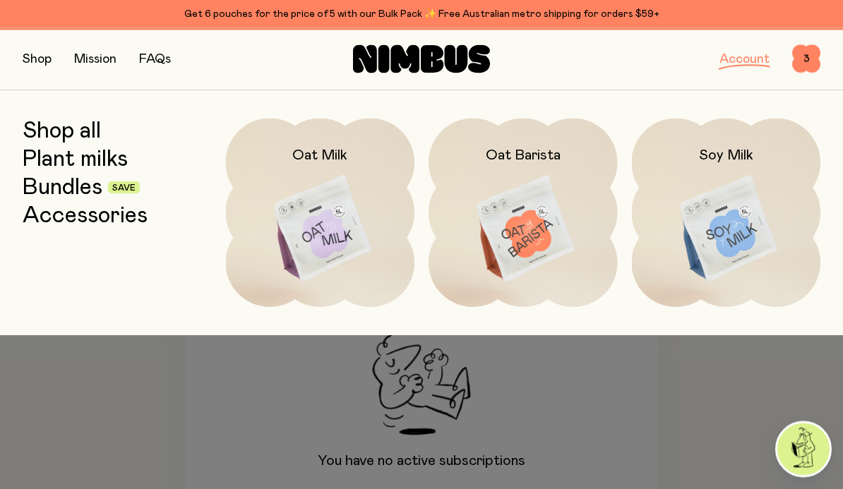
scroll to position [0, 0]
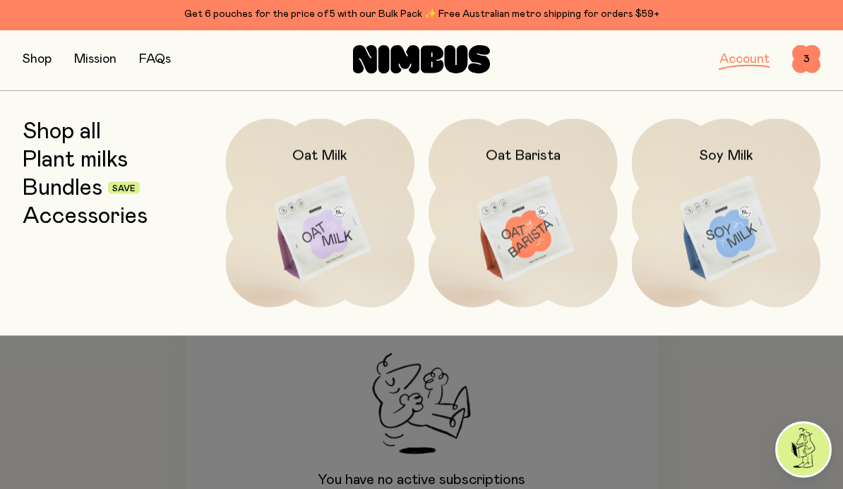
click at [30, 59] on button "button" at bounding box center [37, 59] width 29 height 20
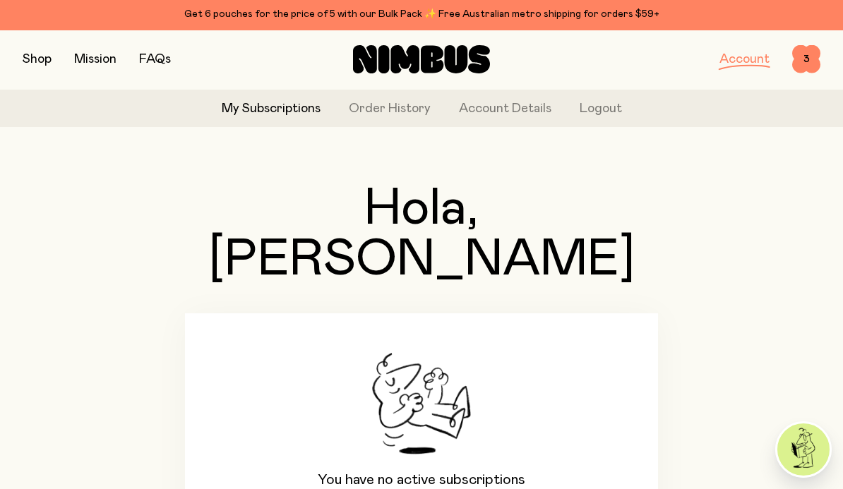
click at [38, 55] on button "button" at bounding box center [37, 59] width 29 height 20
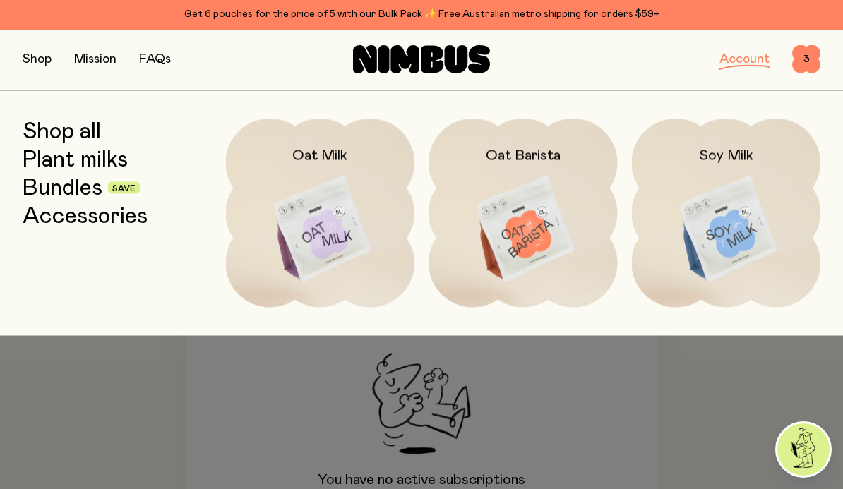
scroll to position [30, 0]
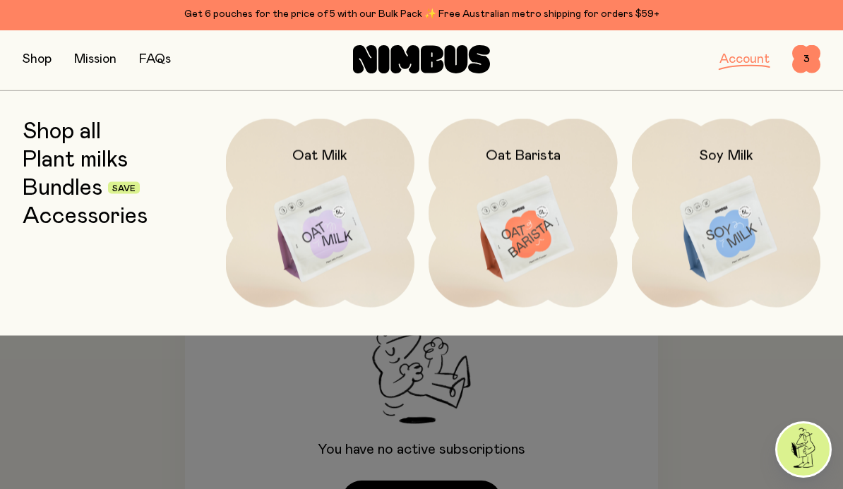
click at [30, 53] on button "button" at bounding box center [37, 59] width 29 height 20
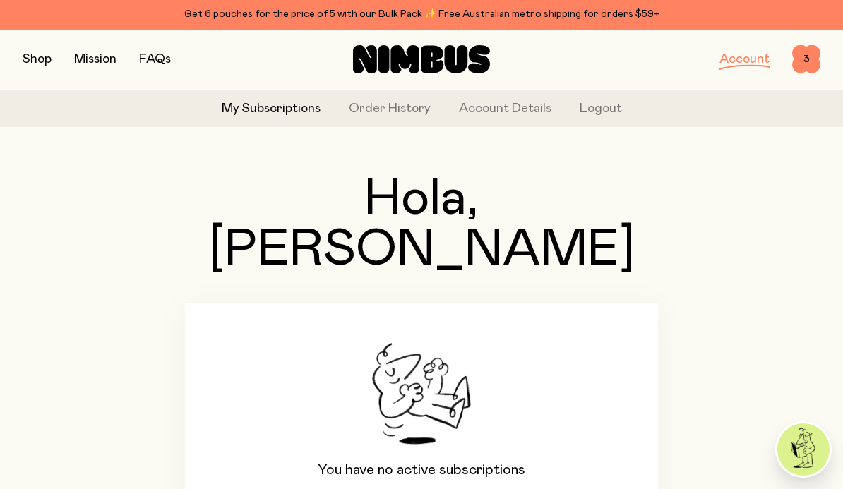
scroll to position [0, 0]
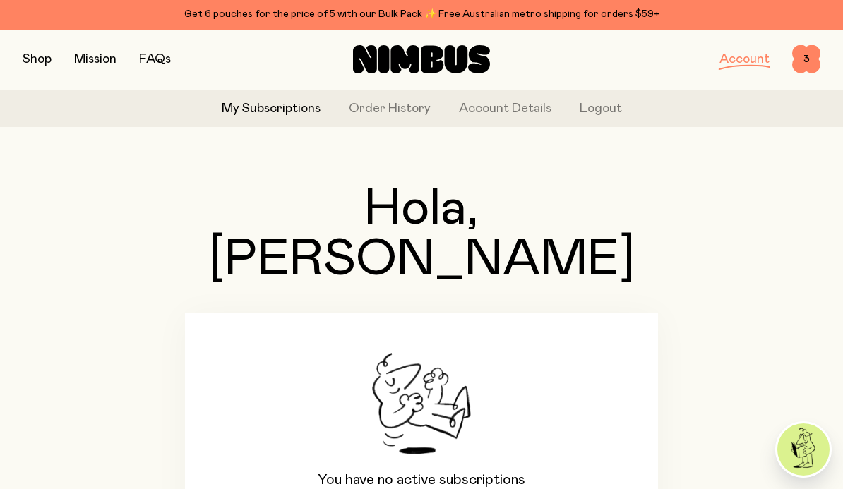
click at [30, 61] on button "button" at bounding box center [37, 59] width 29 height 20
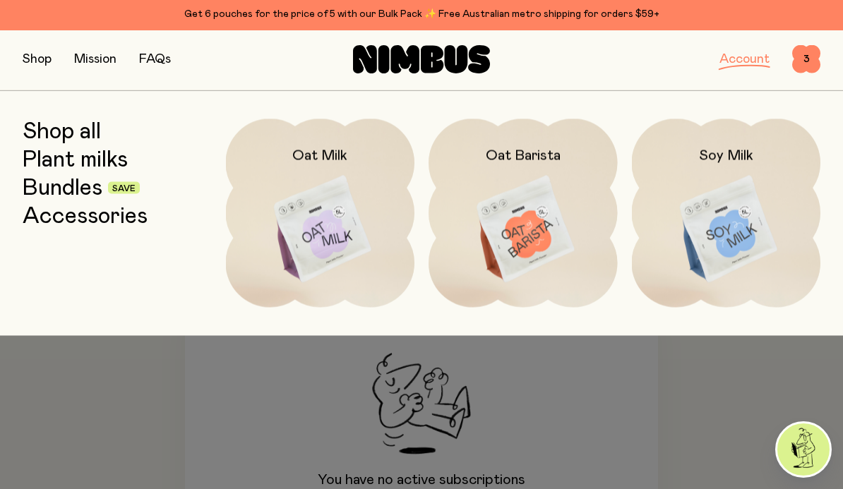
click at [59, 138] on link "Shop all" at bounding box center [62, 131] width 78 height 25
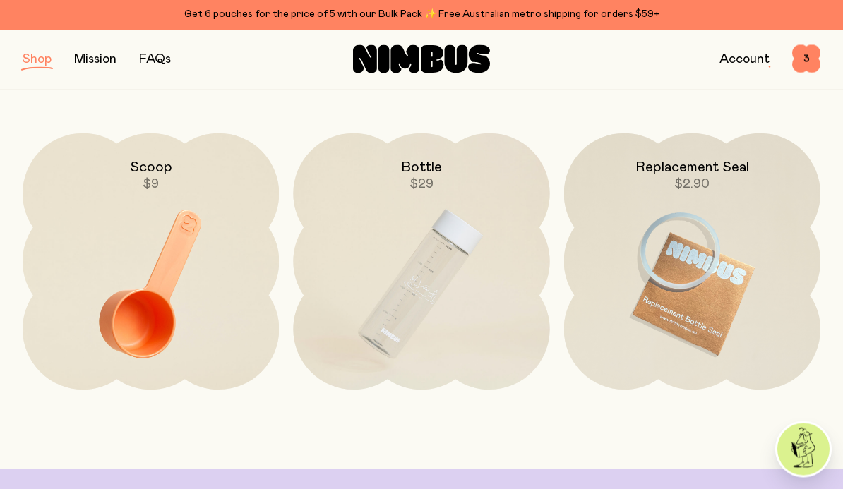
scroll to position [1992, 0]
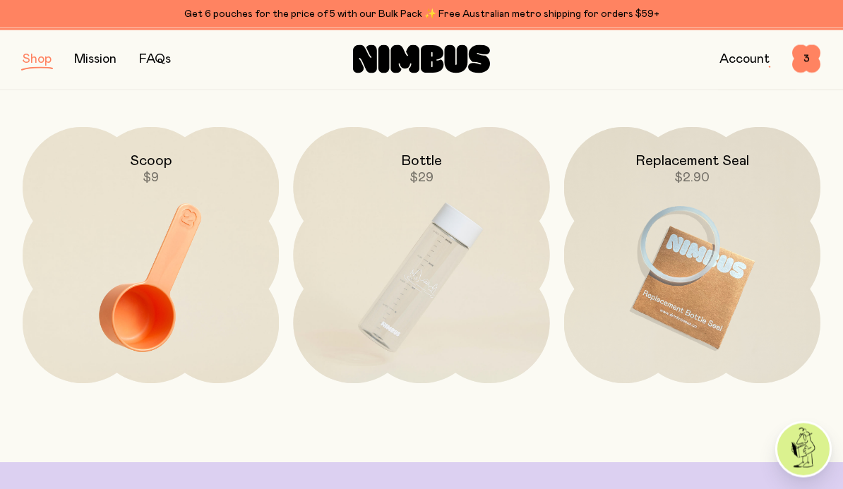
click at [131, 310] on img at bounding box center [151, 279] width 256 height 302
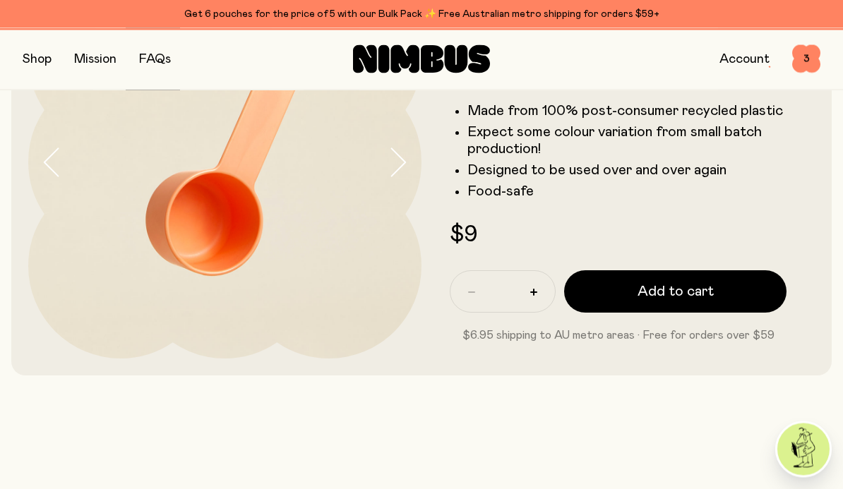
scroll to position [153, 0]
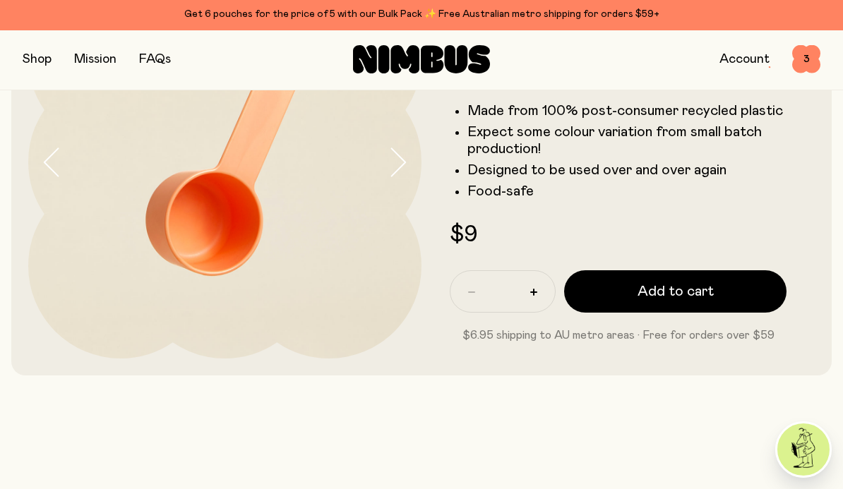
click at [678, 291] on span "Add to cart" at bounding box center [676, 292] width 76 height 20
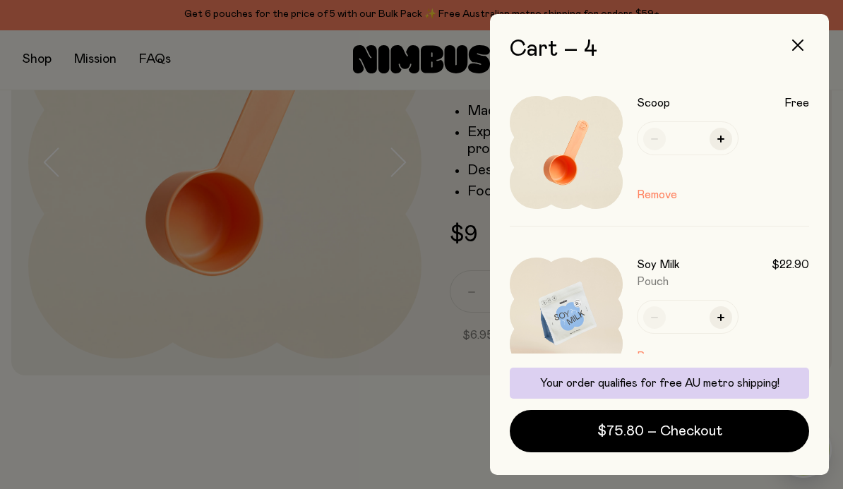
click at [805, 42] on button "button" at bounding box center [798, 45] width 34 height 34
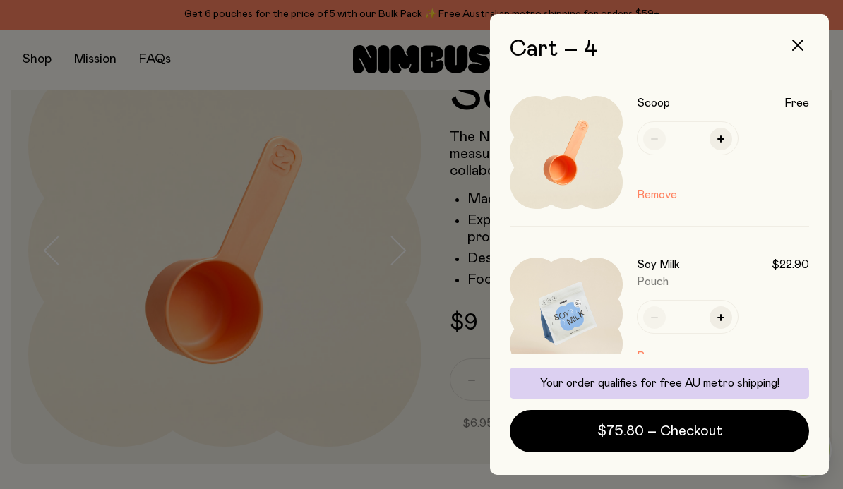
scroll to position [153, 0]
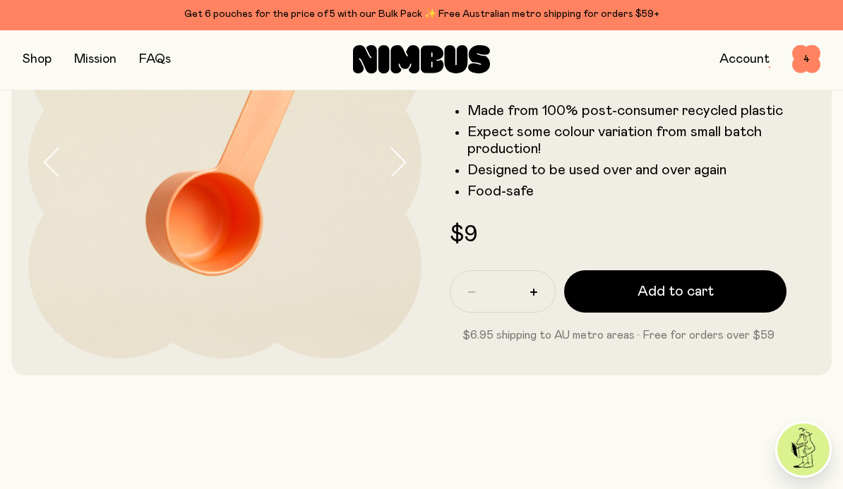
click at [812, 57] on span "4" at bounding box center [806, 59] width 28 height 28
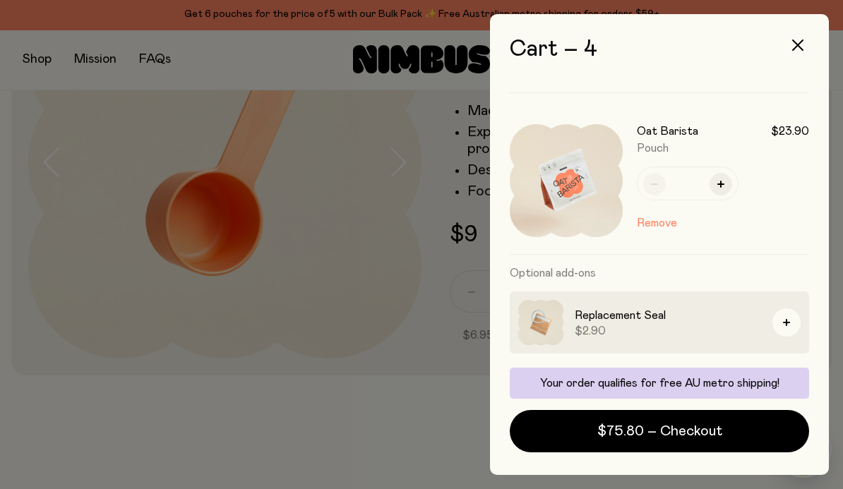
scroll to position [457, 0]
click at [648, 439] on span "$75.80 – Checkout" at bounding box center [659, 432] width 125 height 20
